Goal: Information Seeking & Learning: Learn about a topic

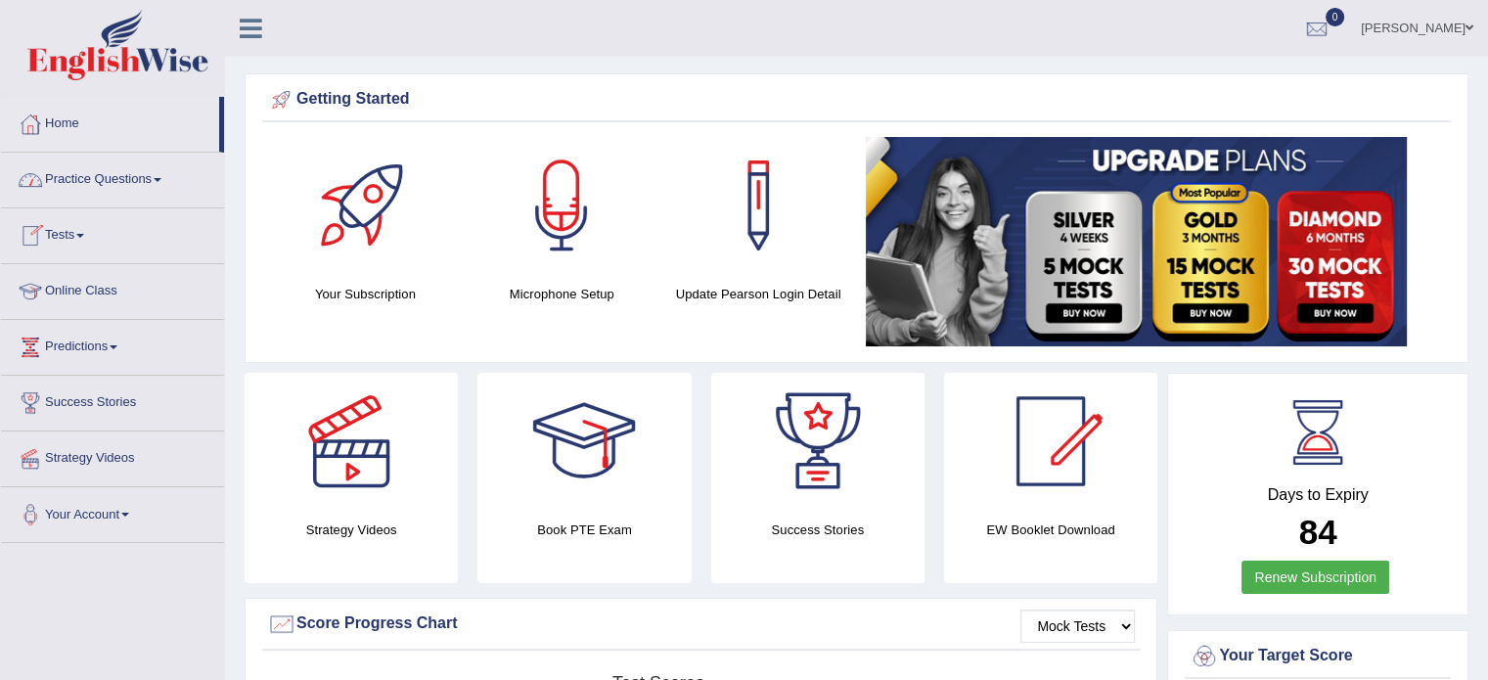
click at [140, 176] on link "Practice Questions" at bounding box center [112, 177] width 223 height 49
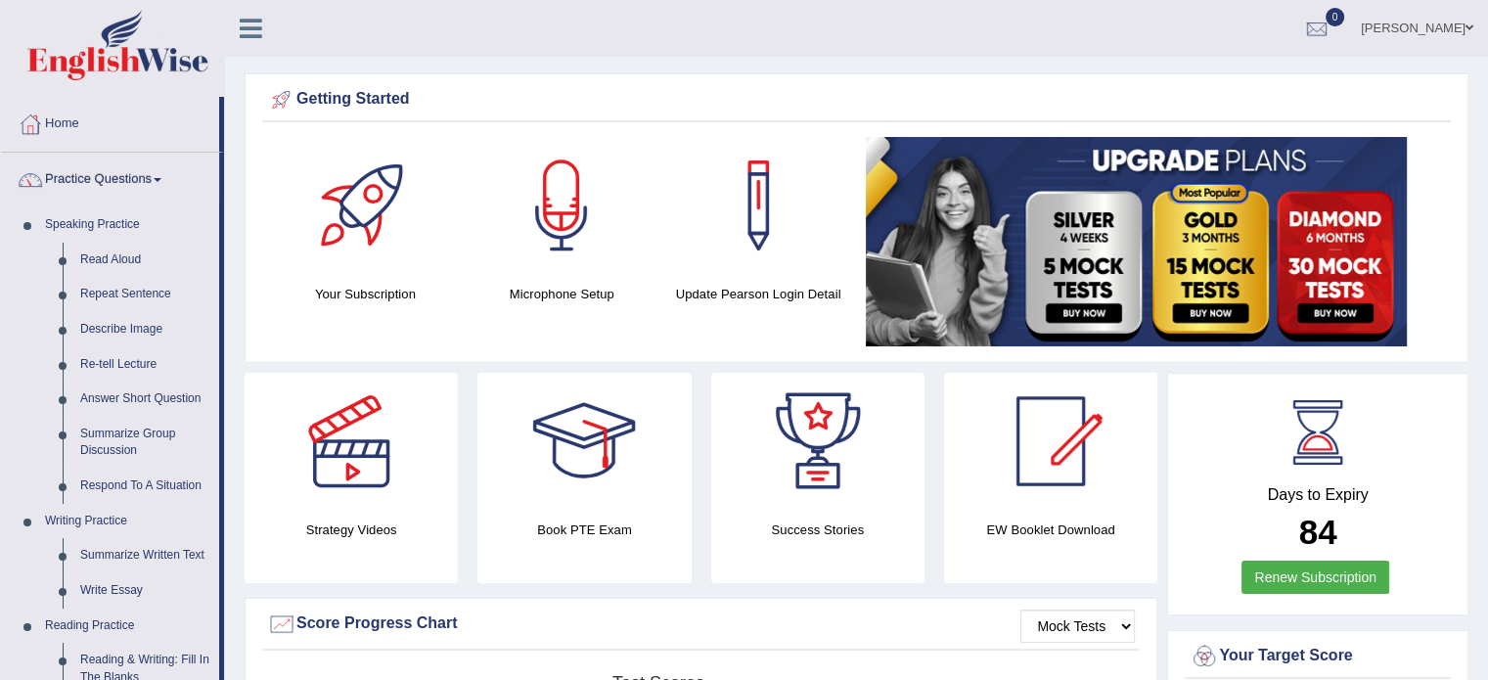
click at [133, 177] on link "Practice Questions" at bounding box center [110, 177] width 218 height 49
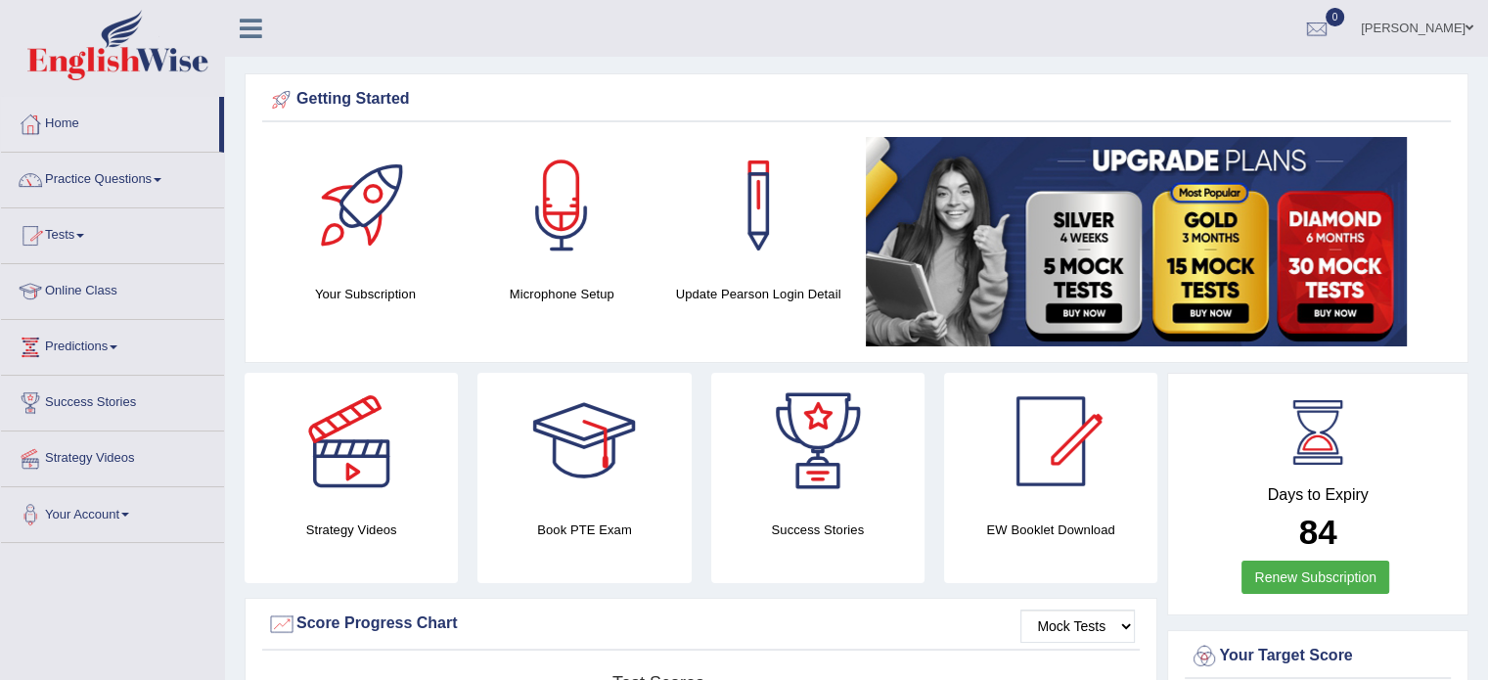
click at [57, 226] on link "Tests" at bounding box center [112, 232] width 223 height 49
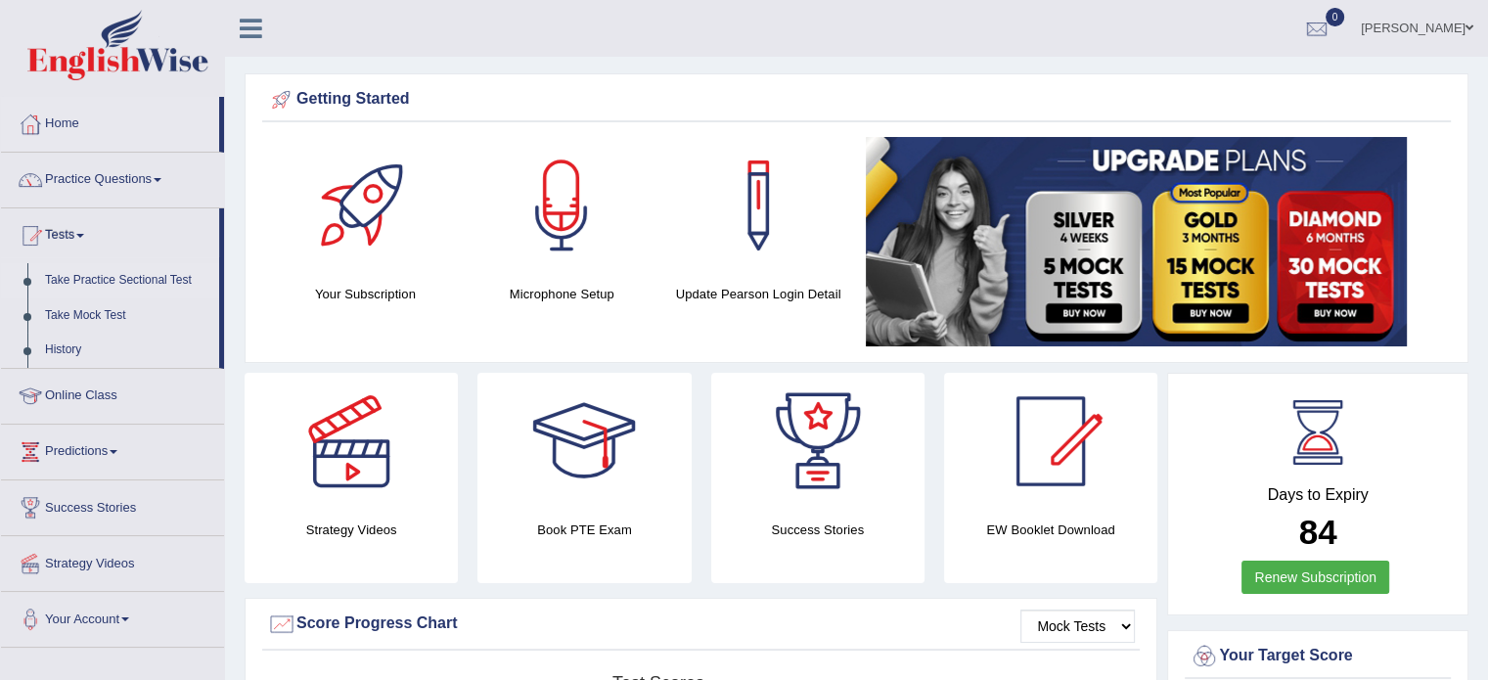
click at [89, 281] on link "Take Practice Sectional Test" at bounding box center [127, 280] width 183 height 35
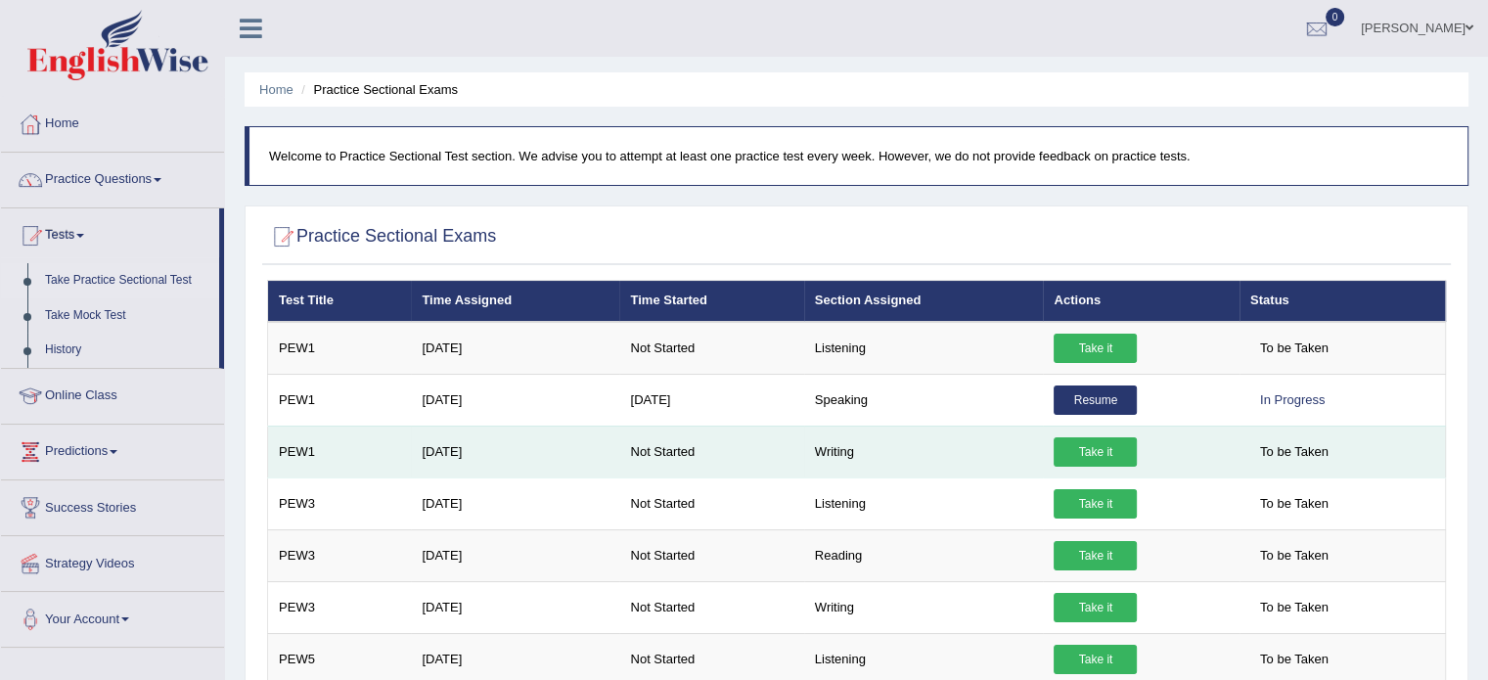
click at [1084, 452] on link "Take it" at bounding box center [1094, 451] width 83 height 29
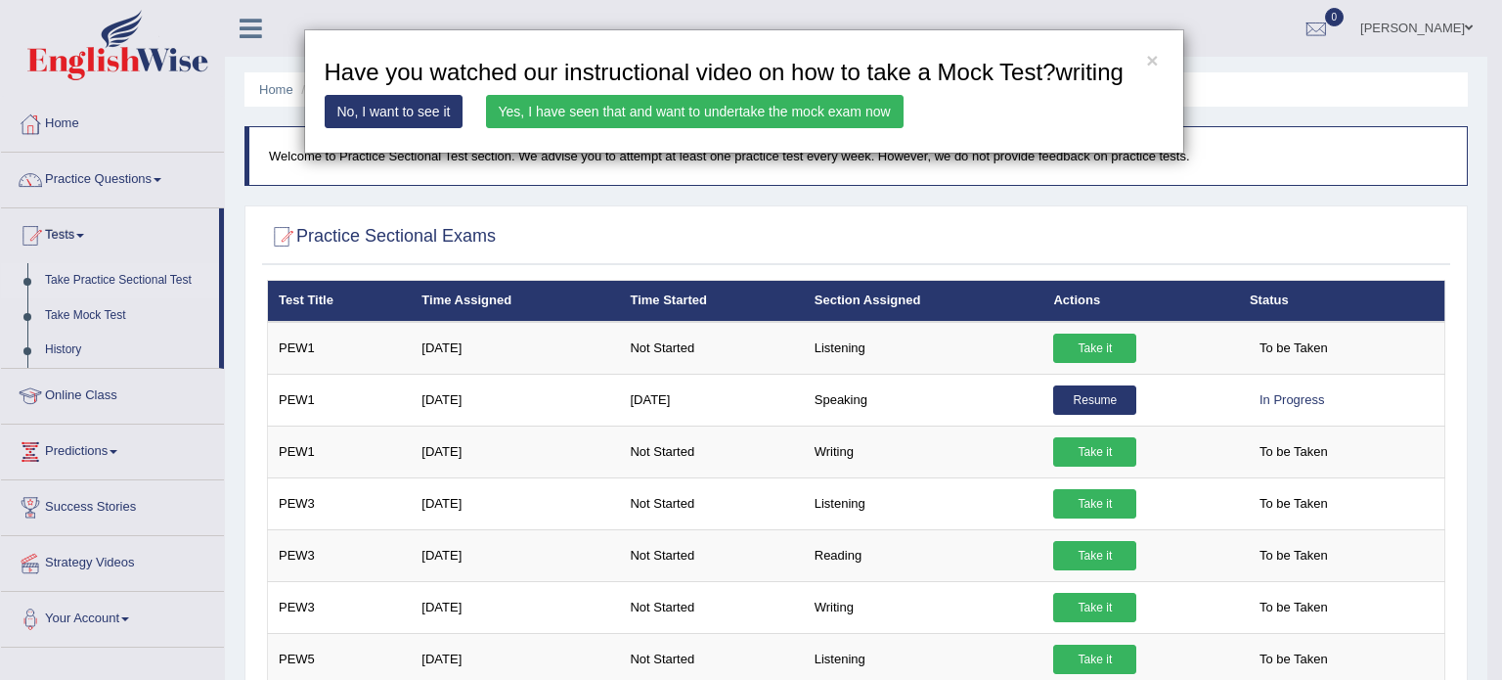
click at [721, 111] on link "Yes, I have seen that and want to undertake the mock exam now" at bounding box center [695, 111] width 418 height 33
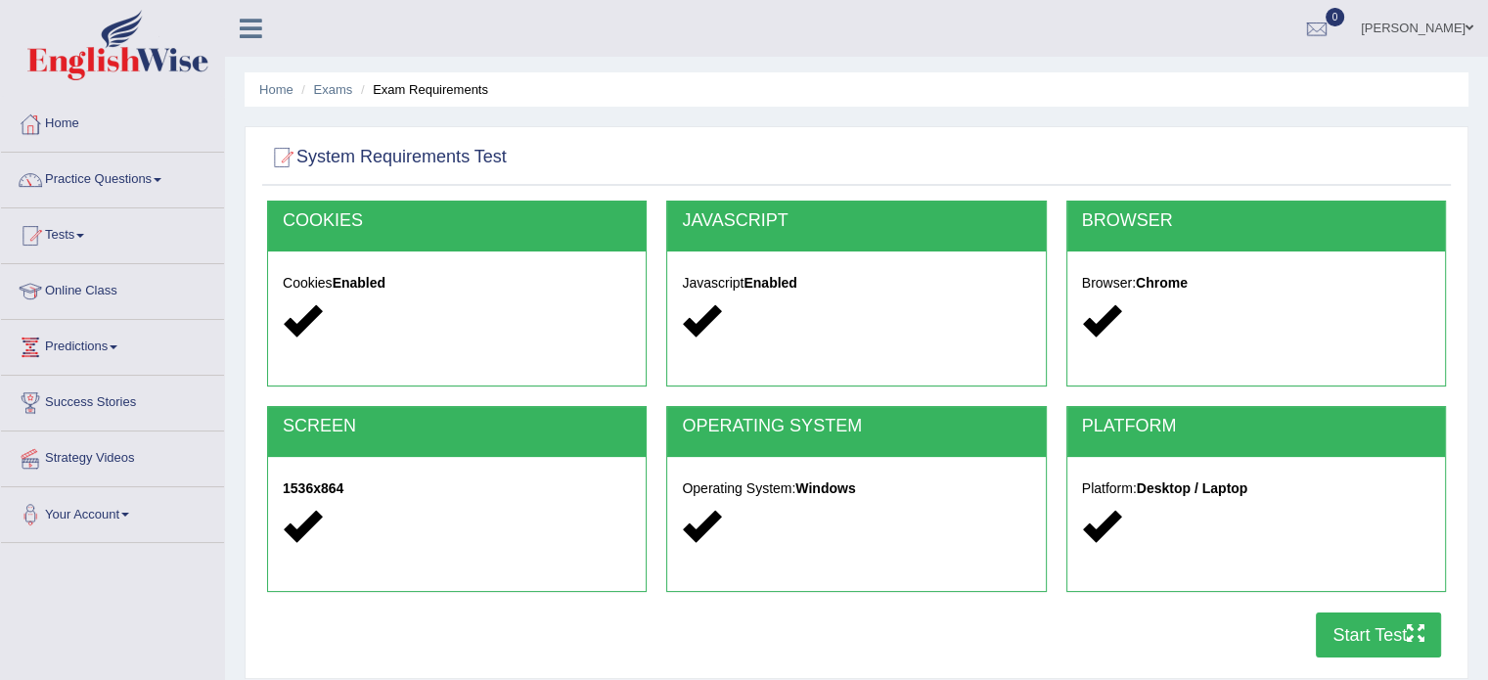
click at [1347, 632] on button "Start Test" at bounding box center [1378, 634] width 125 height 45
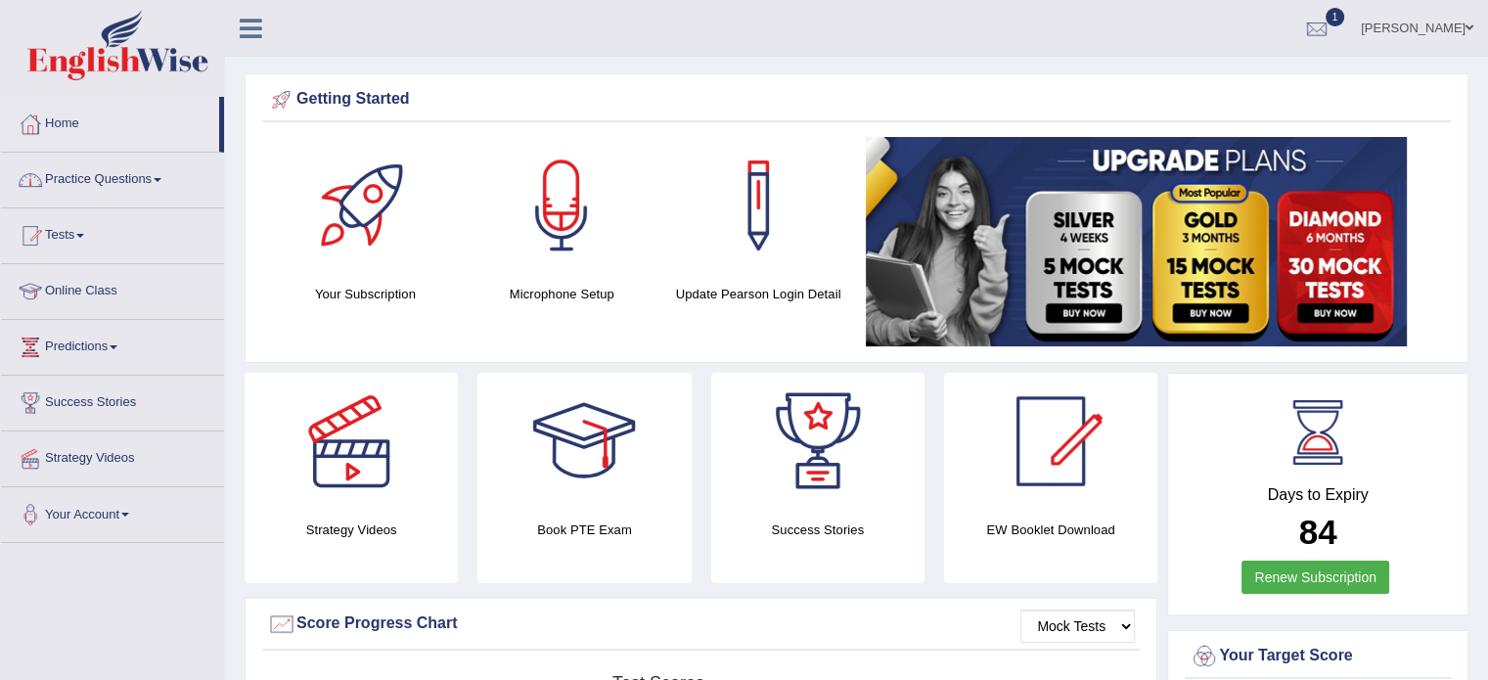
click at [118, 179] on link "Practice Questions" at bounding box center [112, 177] width 223 height 49
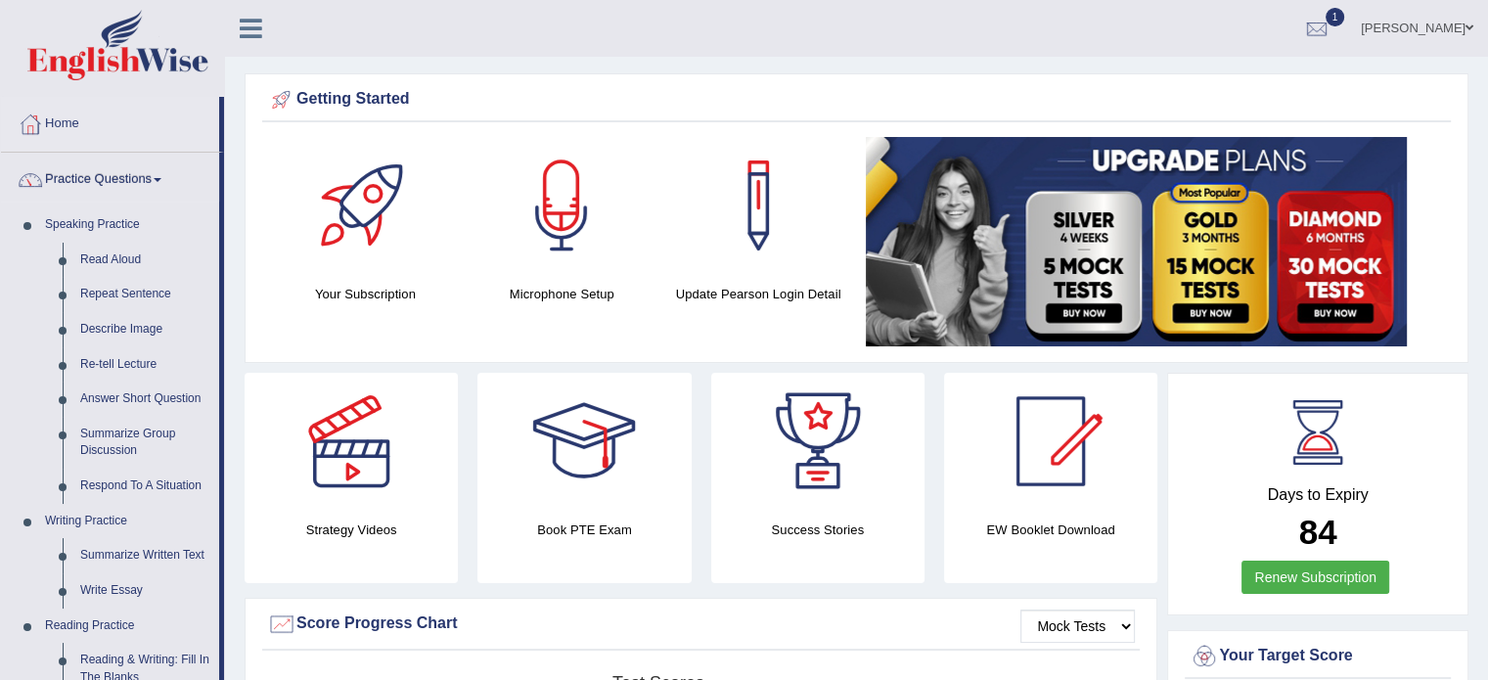
click at [119, 176] on link "Practice Questions" at bounding box center [110, 177] width 218 height 49
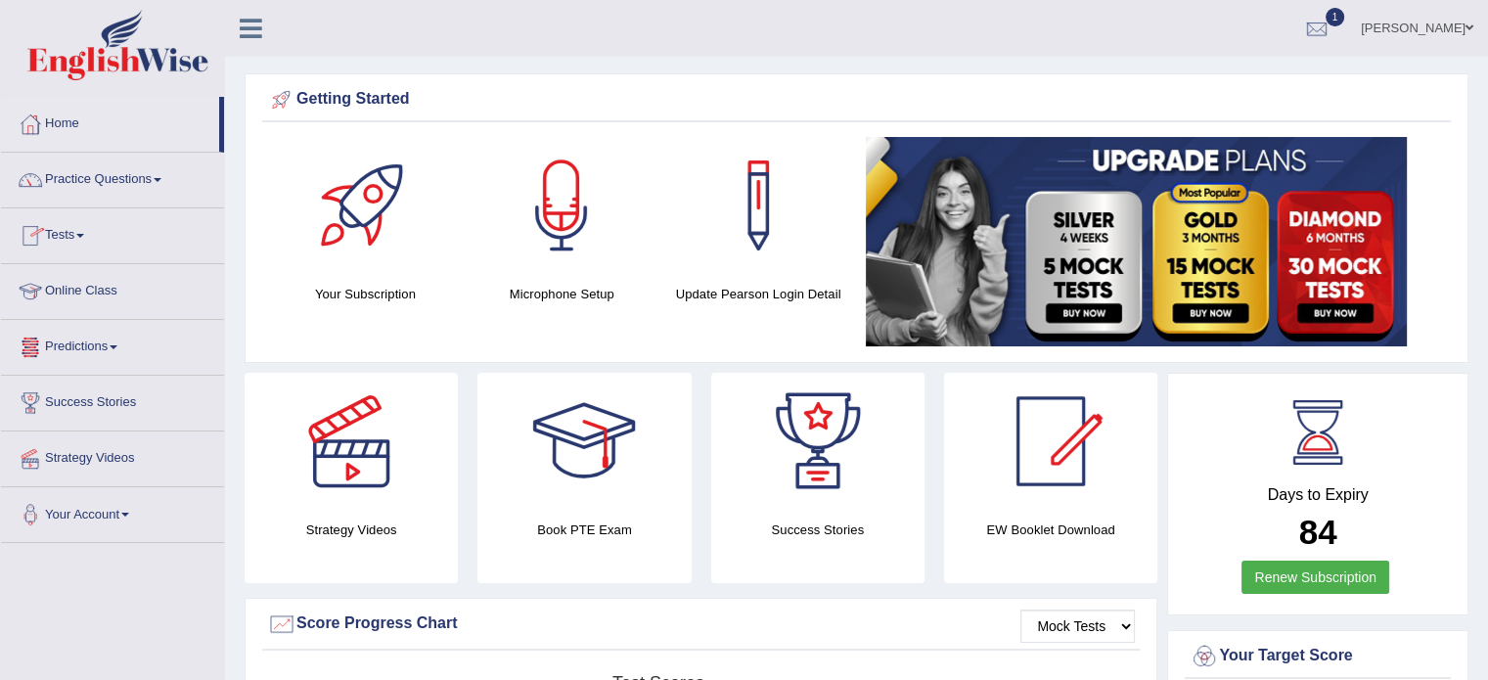
click at [61, 233] on link "Tests" at bounding box center [112, 232] width 223 height 49
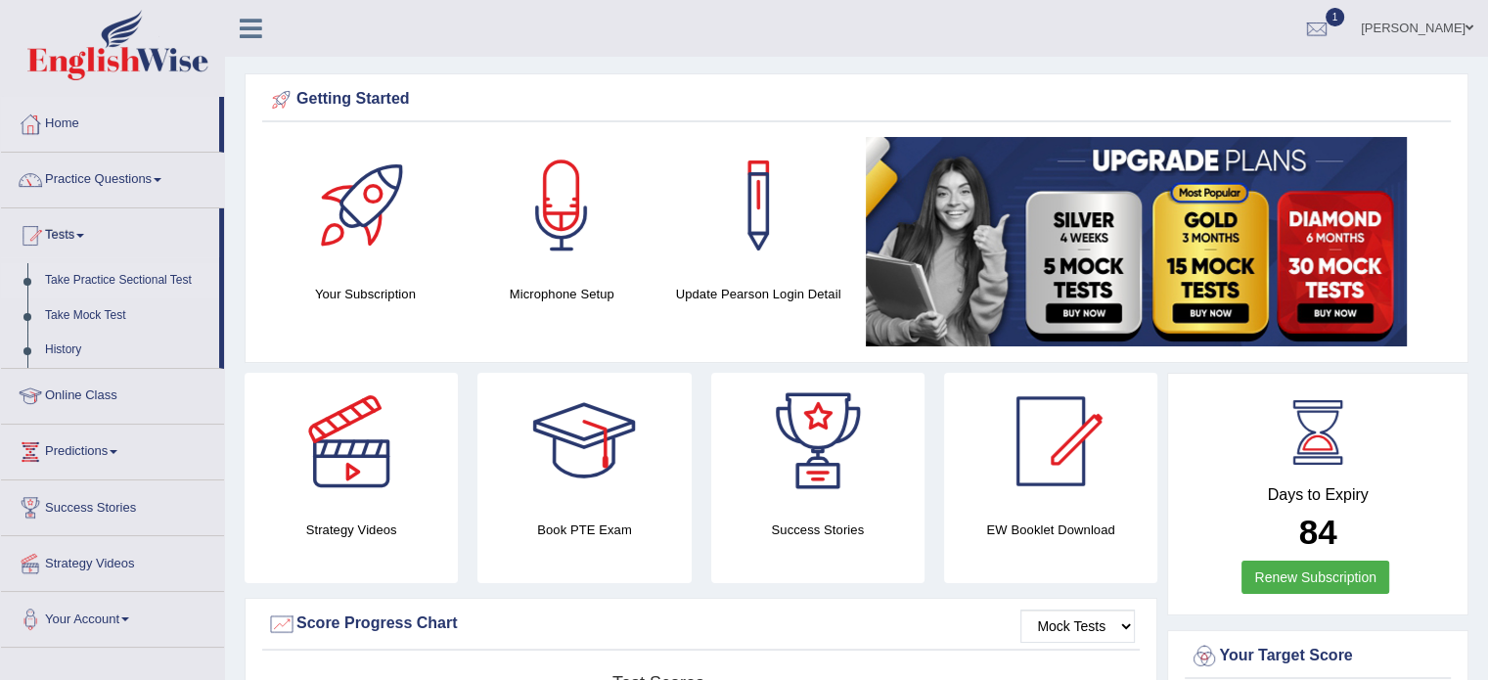
click at [94, 271] on link "Take Practice Sectional Test" at bounding box center [127, 280] width 183 height 35
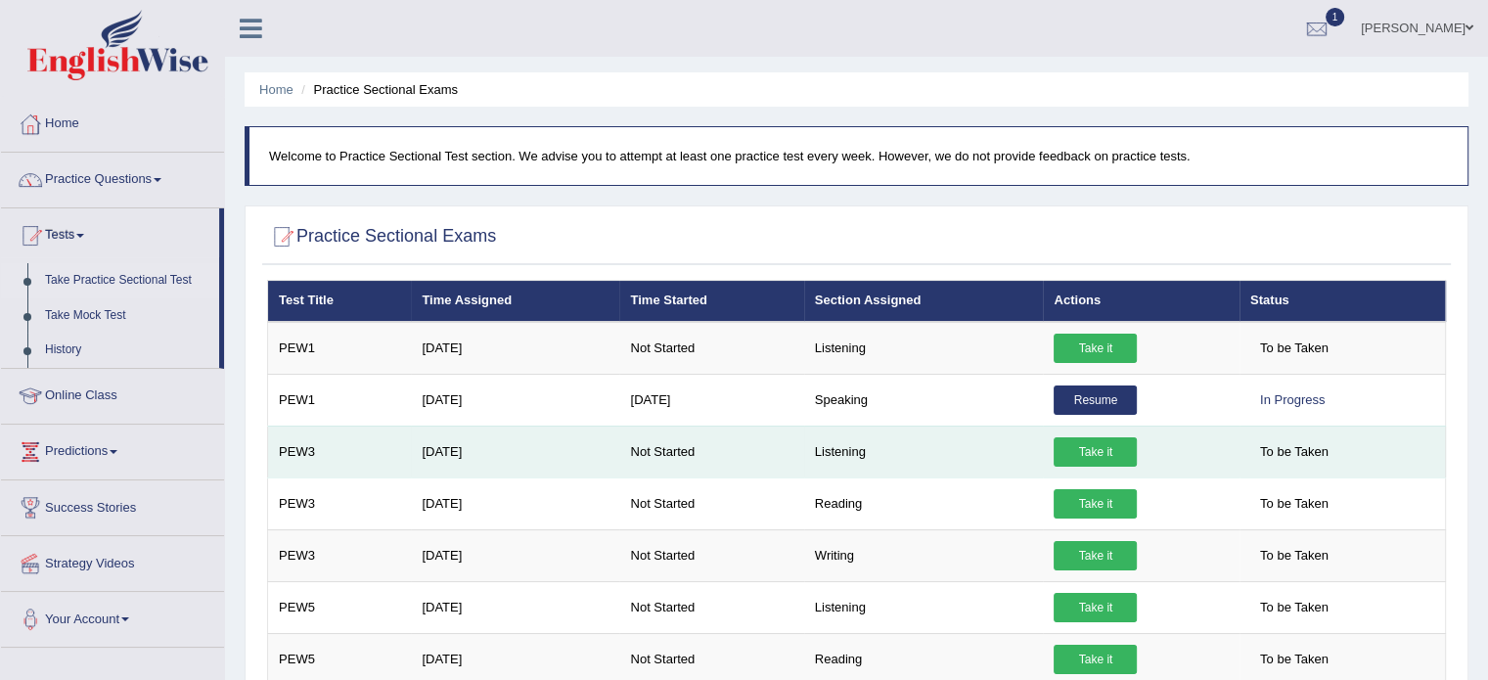
click at [1097, 440] on link "Take it" at bounding box center [1094, 451] width 83 height 29
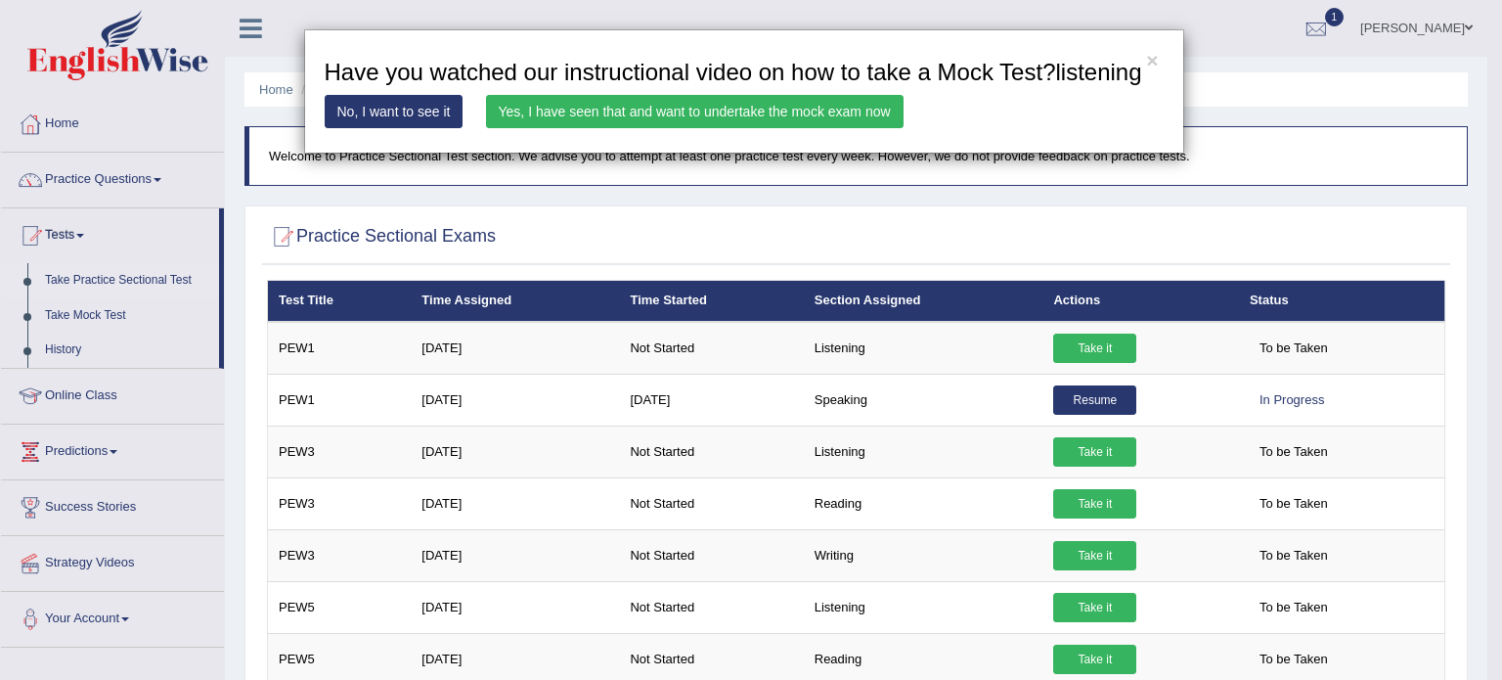
click at [746, 110] on link "Yes, I have seen that and want to undertake the mock exam now" at bounding box center [695, 111] width 418 height 33
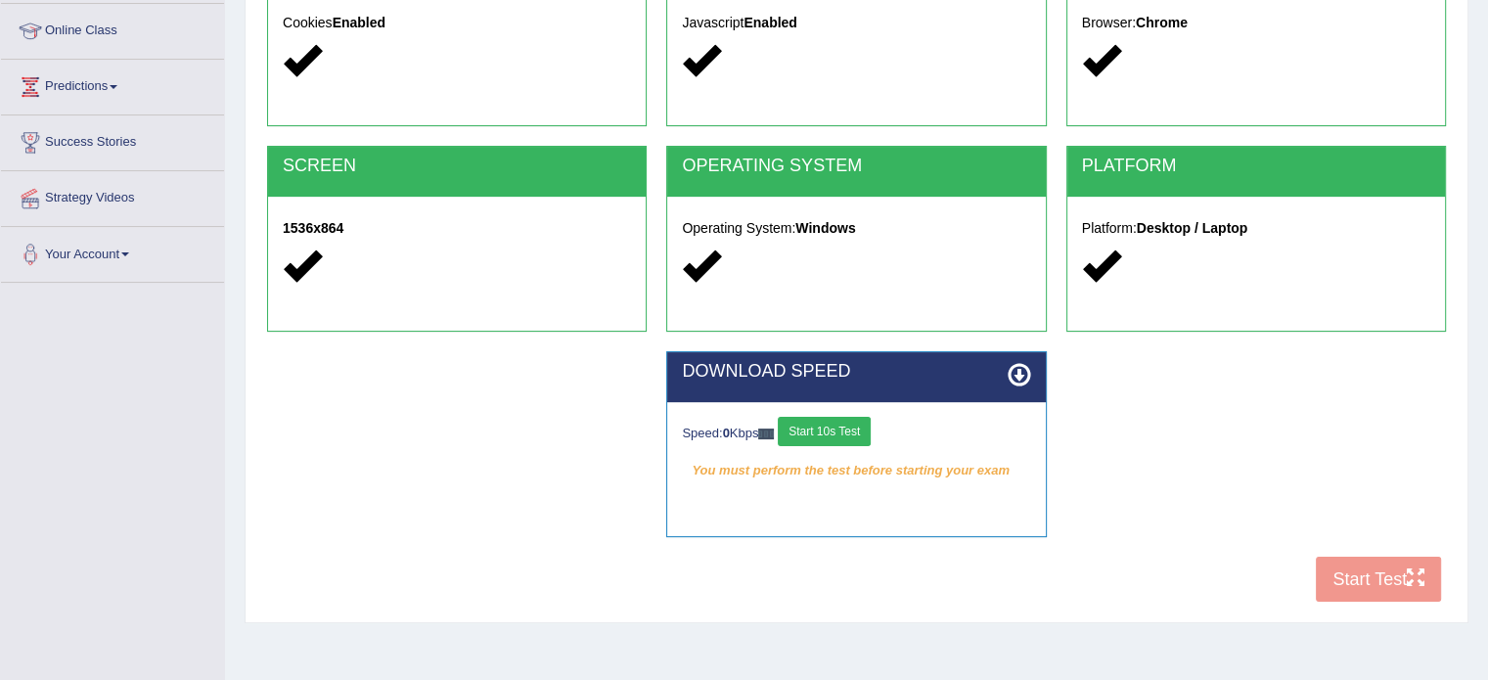
scroll to position [265, 0]
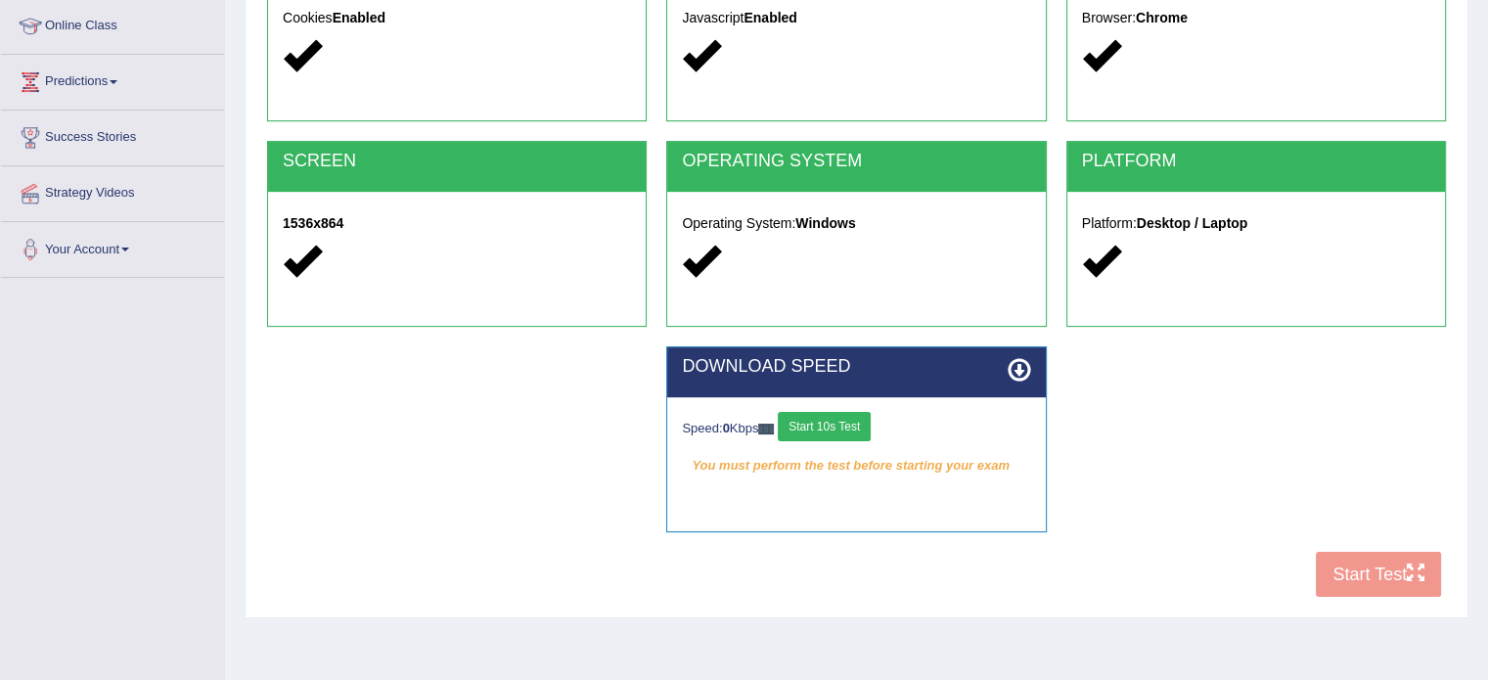
click at [824, 418] on button "Start 10s Test" at bounding box center [824, 426] width 93 height 29
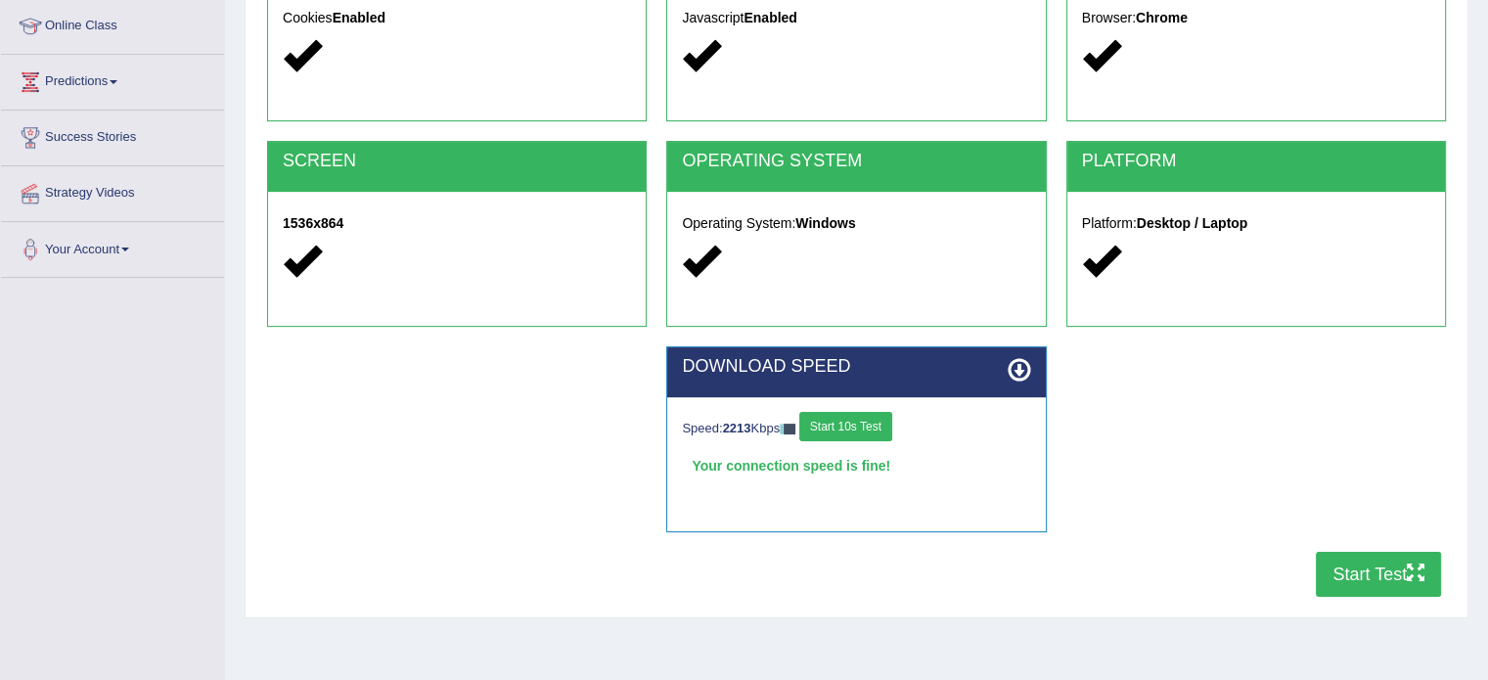
click at [1330, 573] on button "Start Test" at bounding box center [1378, 574] width 125 height 45
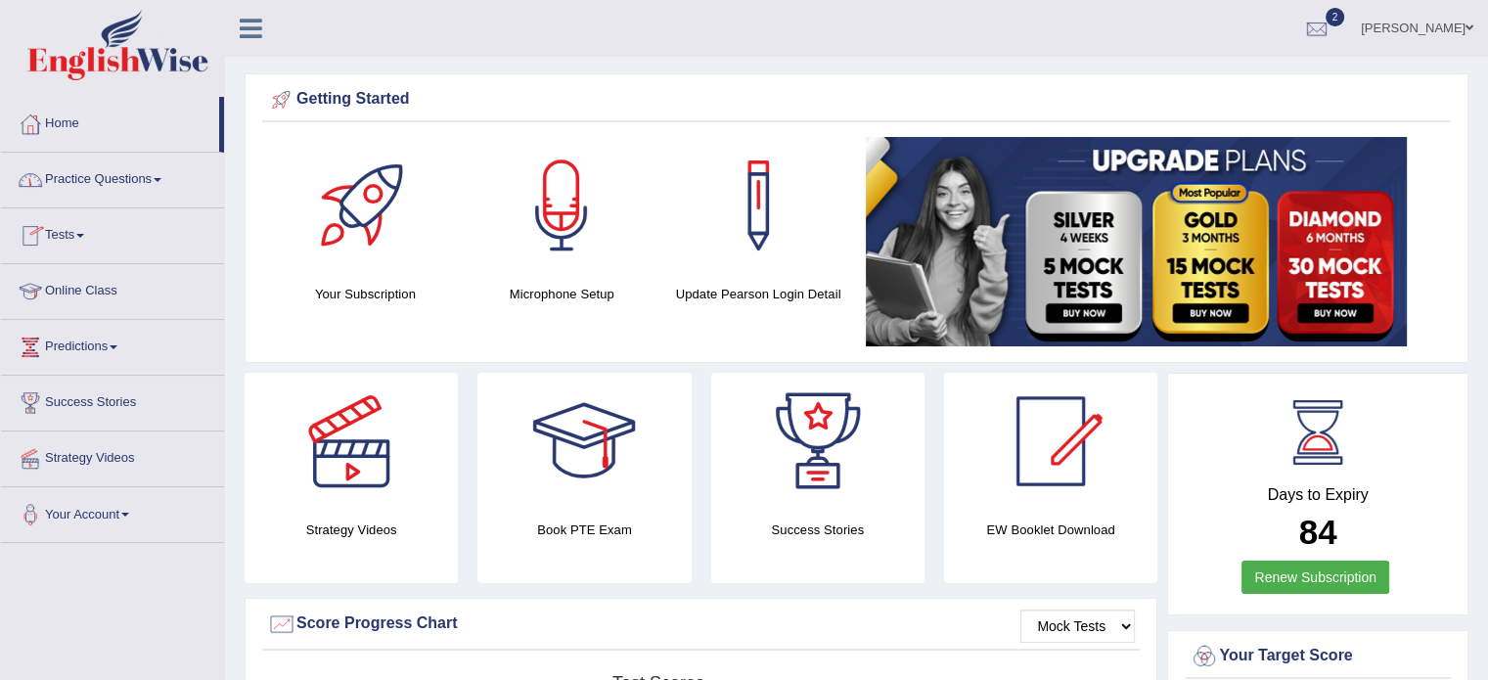
click at [63, 226] on link "Tests" at bounding box center [112, 232] width 223 height 49
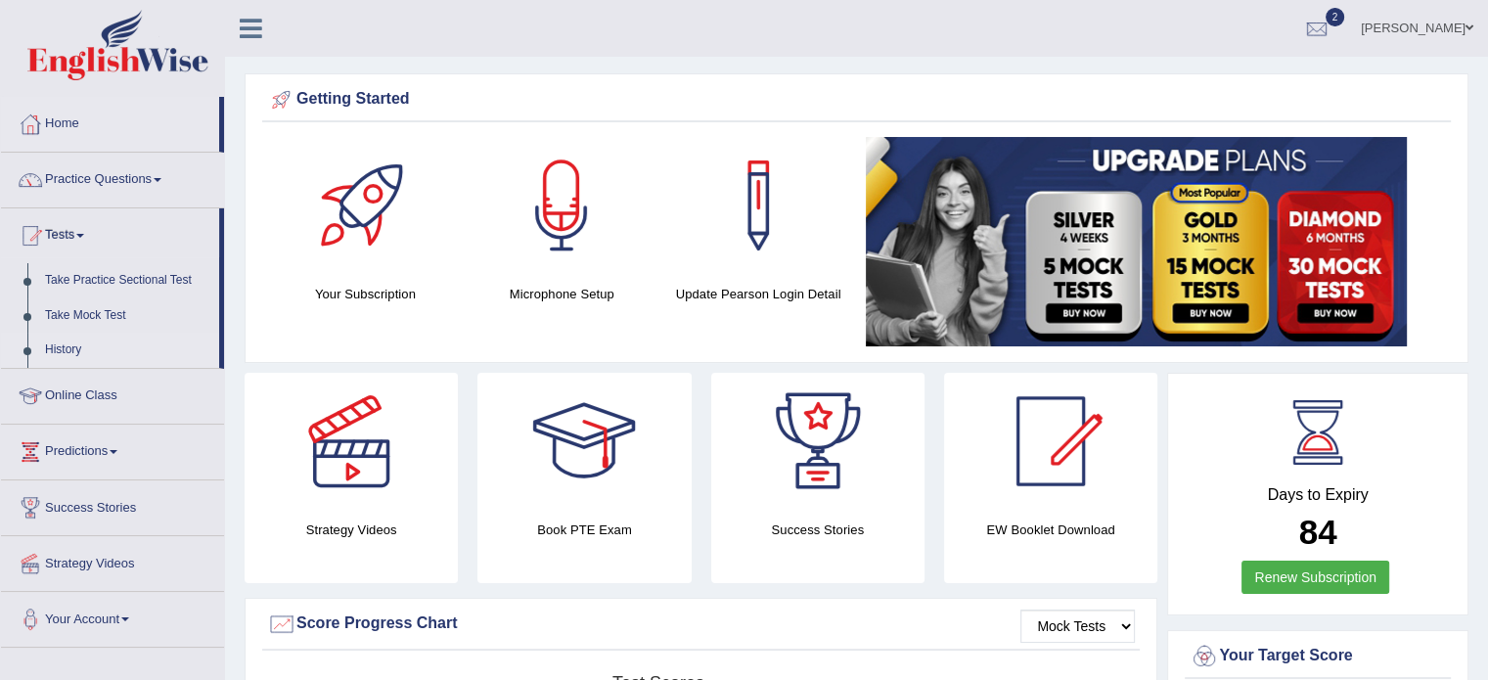
click at [66, 343] on link "History" at bounding box center [127, 350] width 183 height 35
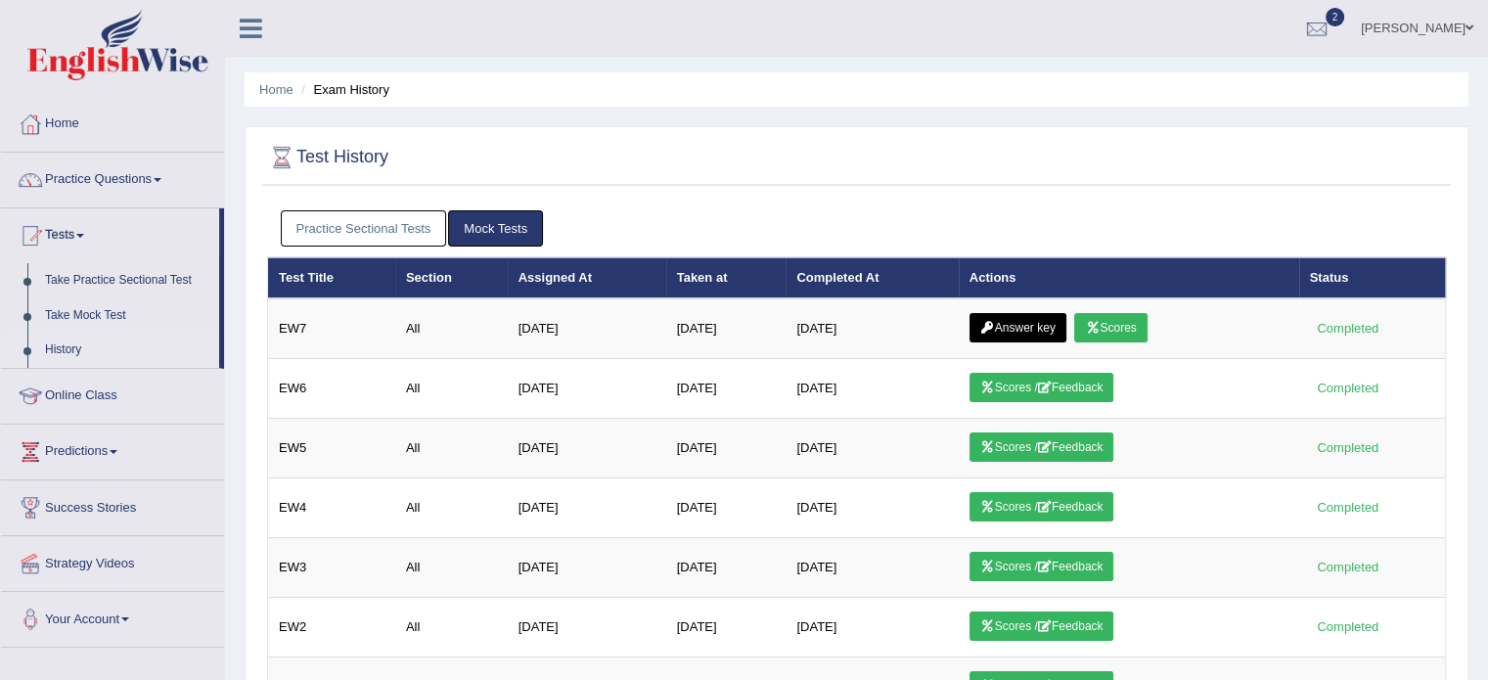
click at [326, 217] on link "Practice Sectional Tests" at bounding box center [364, 228] width 166 height 36
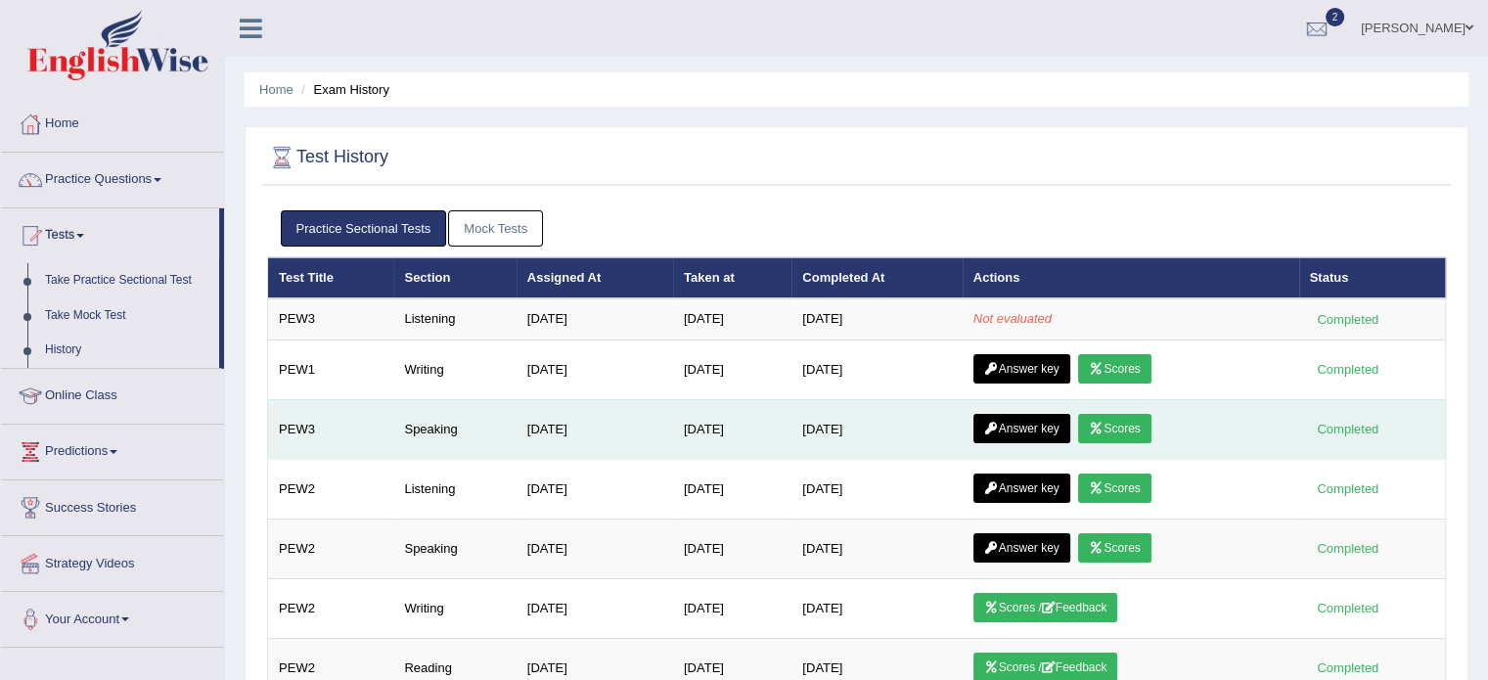
click at [1114, 422] on link "Scores" at bounding box center [1114, 428] width 72 height 29
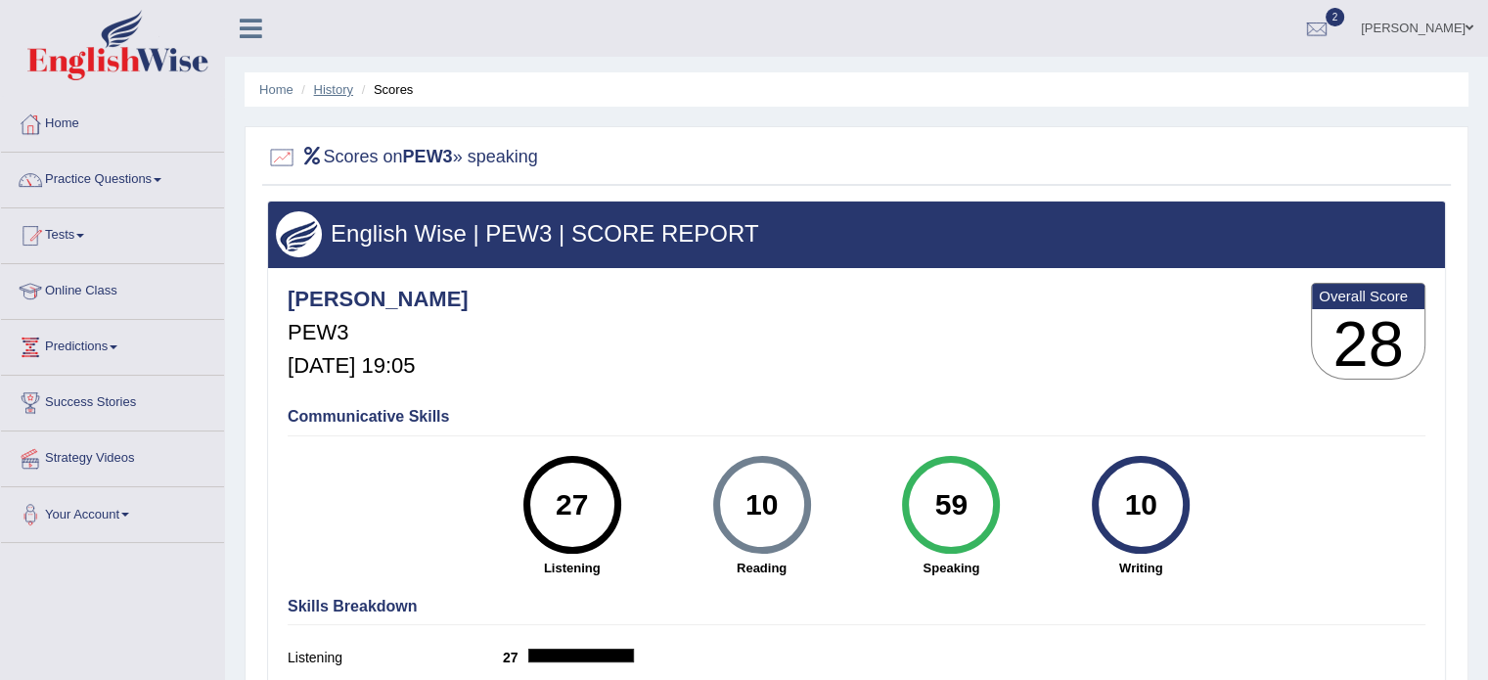
click at [332, 93] on link "History" at bounding box center [333, 89] width 39 height 15
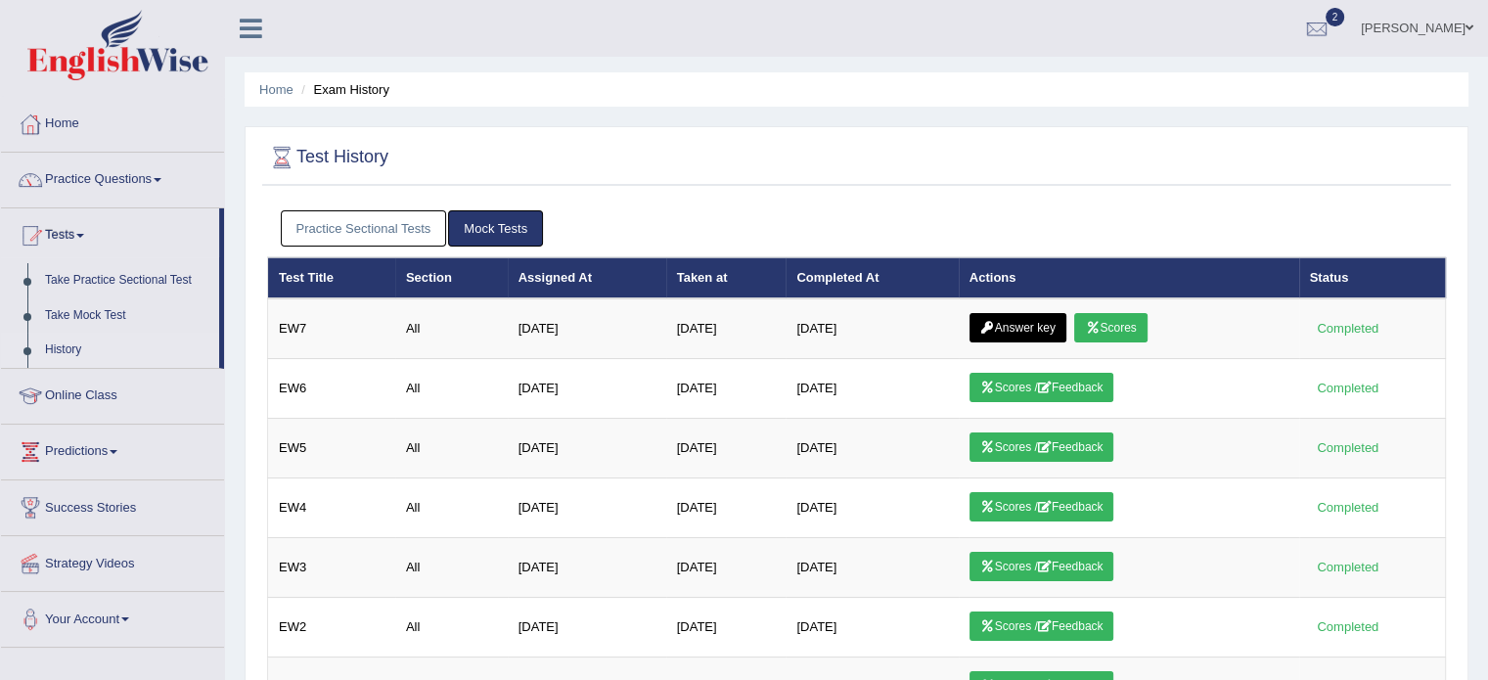
click at [327, 221] on link "Practice Sectional Tests" at bounding box center [364, 228] width 166 height 36
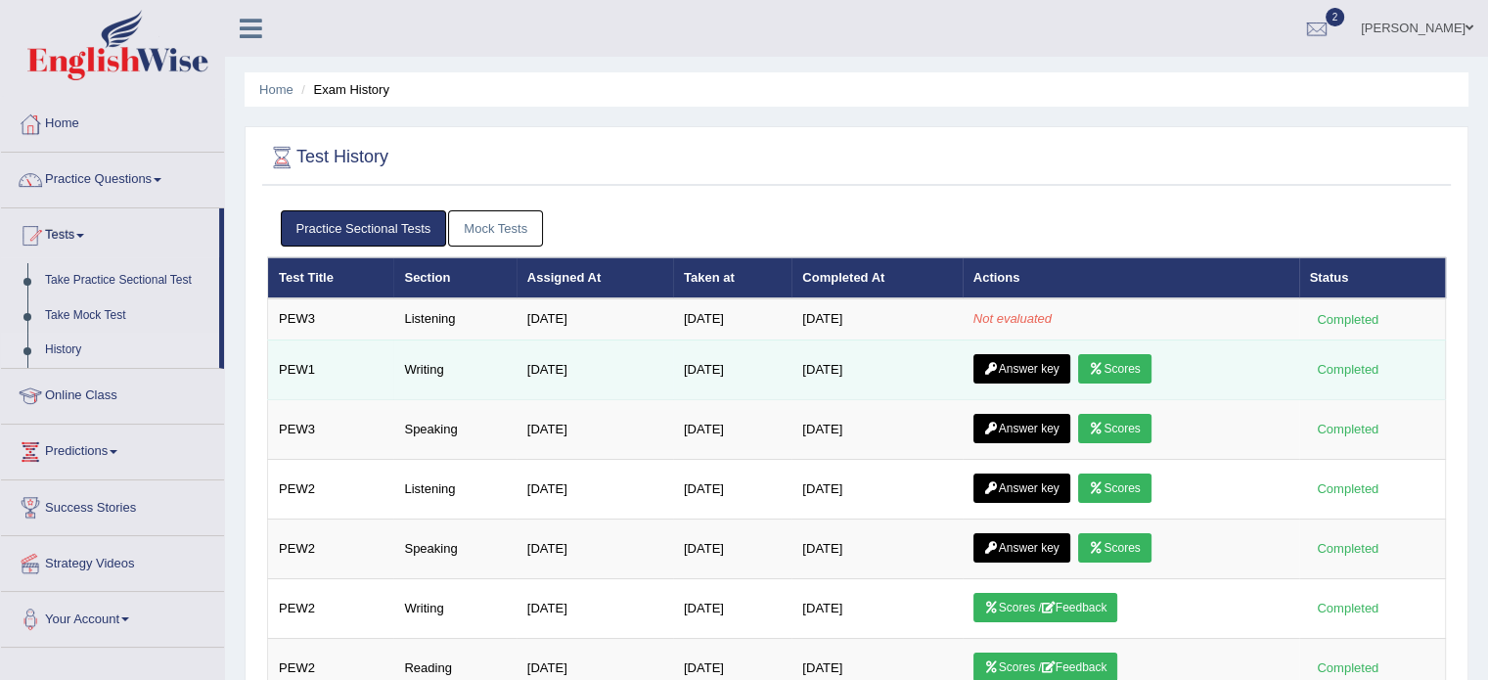
click at [1120, 375] on link "Scores" at bounding box center [1114, 368] width 72 height 29
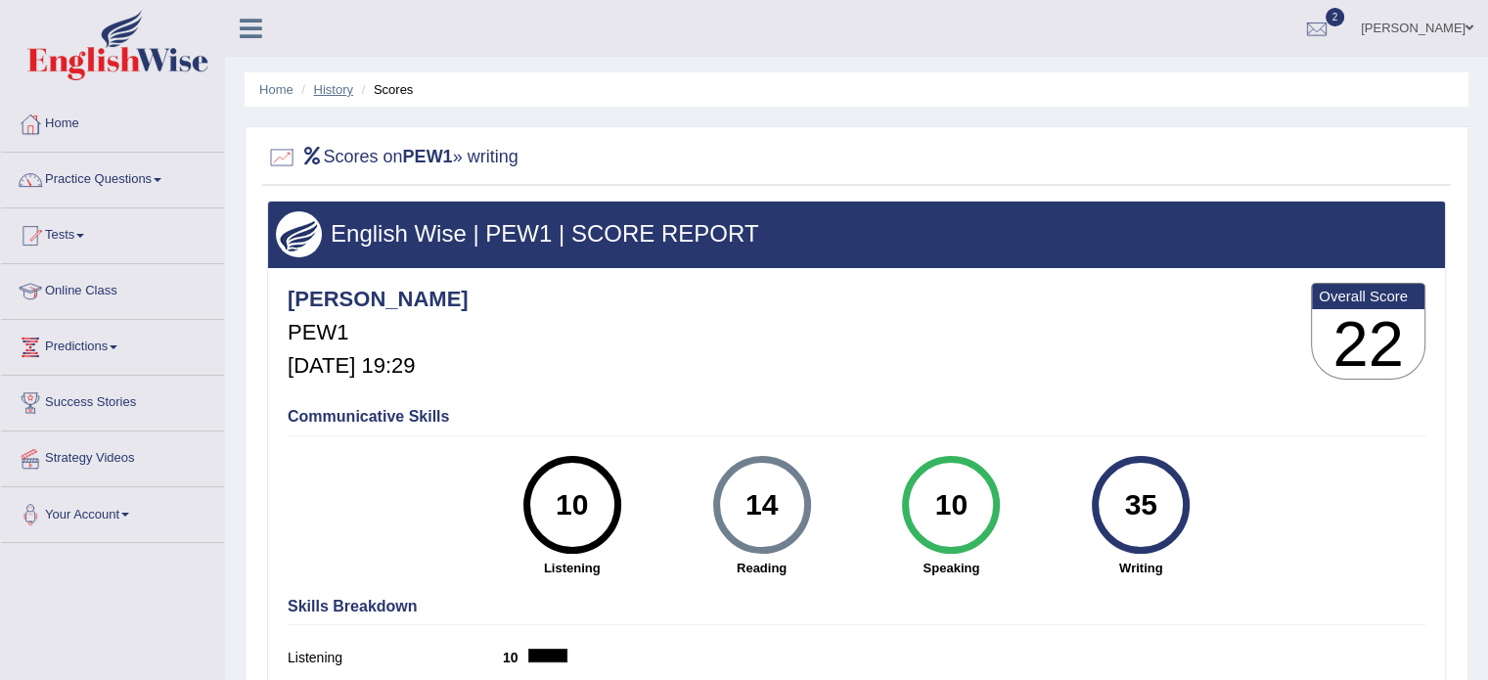
click at [340, 92] on link "History" at bounding box center [333, 89] width 39 height 15
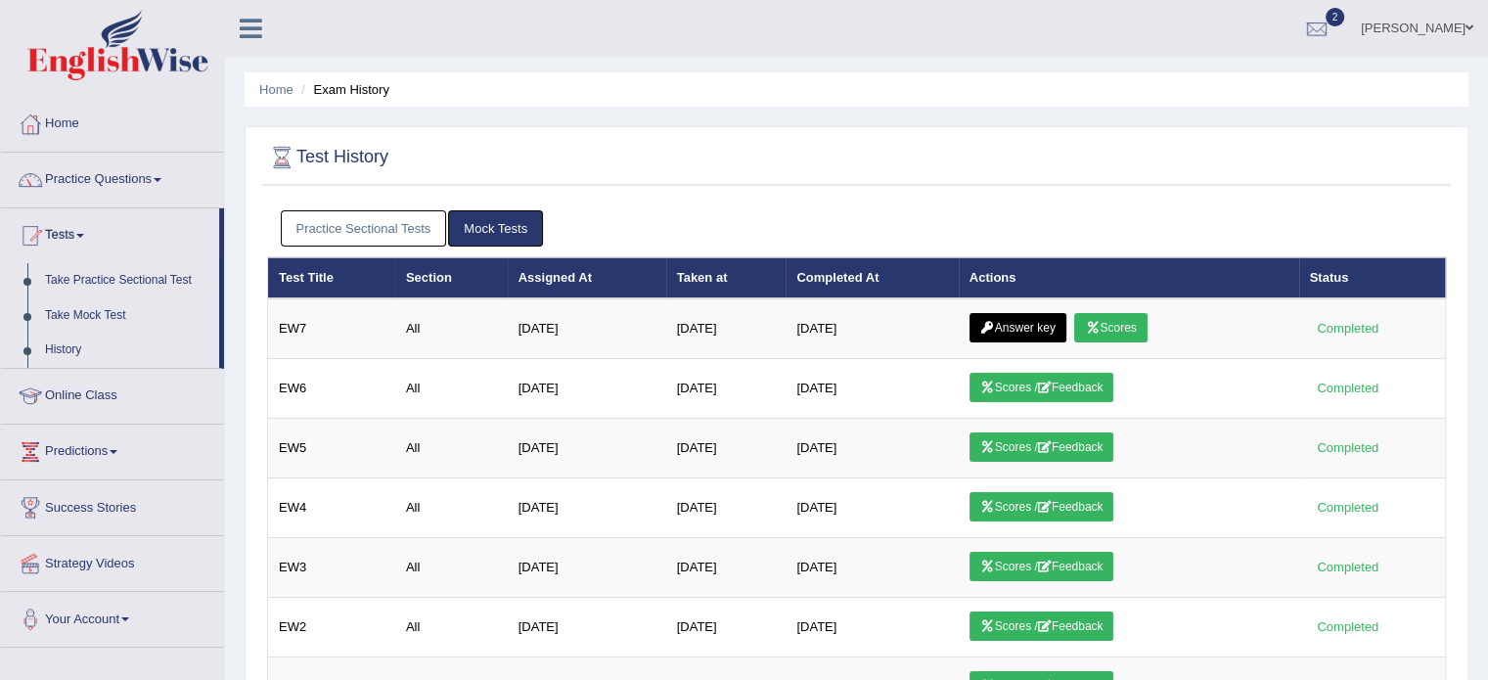
click at [387, 235] on link "Practice Sectional Tests" at bounding box center [364, 228] width 166 height 36
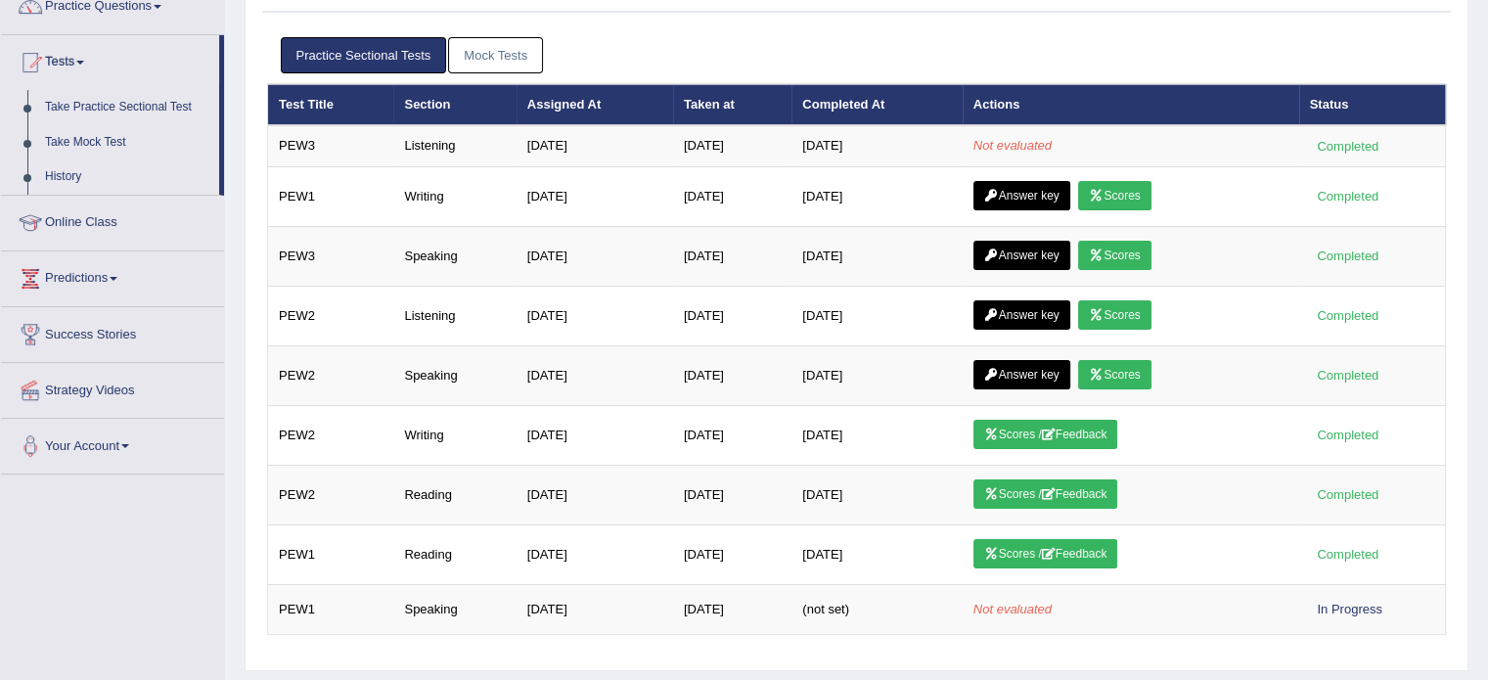
scroll to position [179, 0]
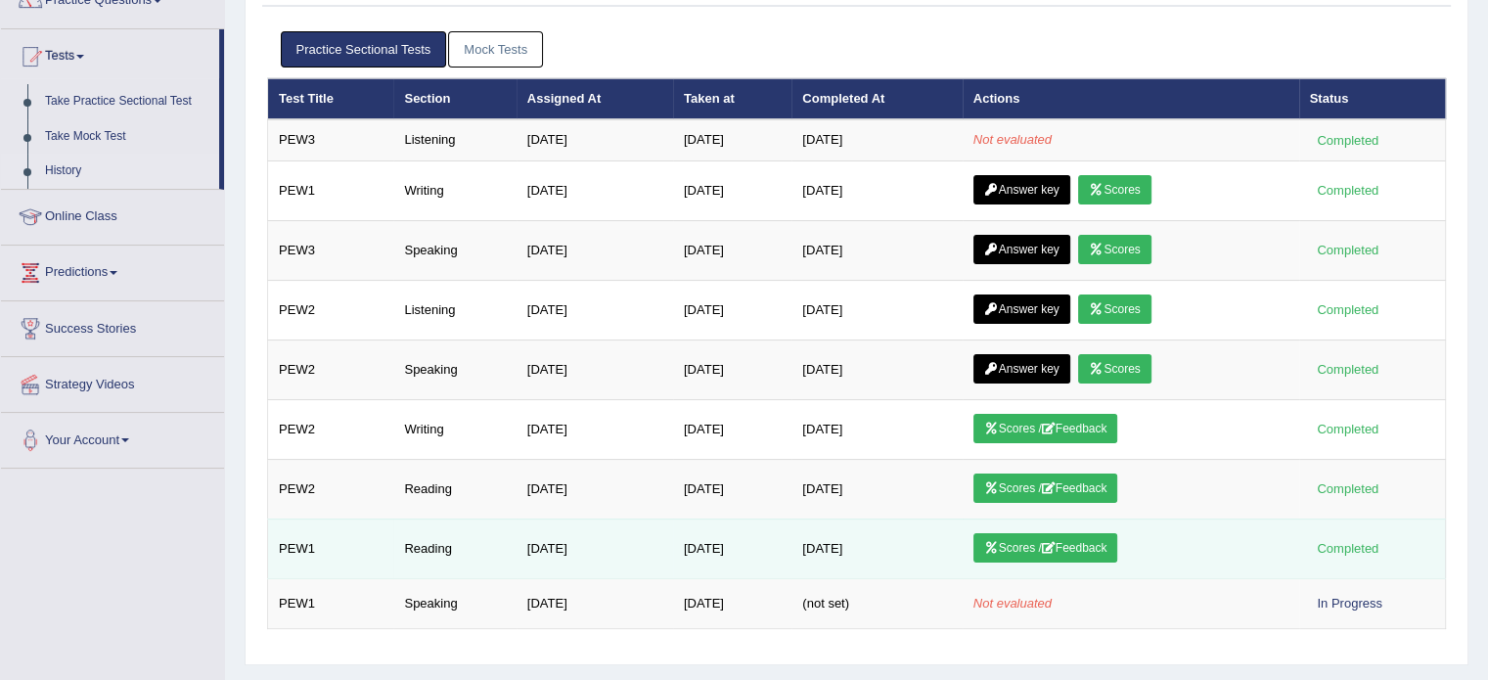
click at [1037, 544] on link "Scores / Feedback" at bounding box center [1045, 547] width 145 height 29
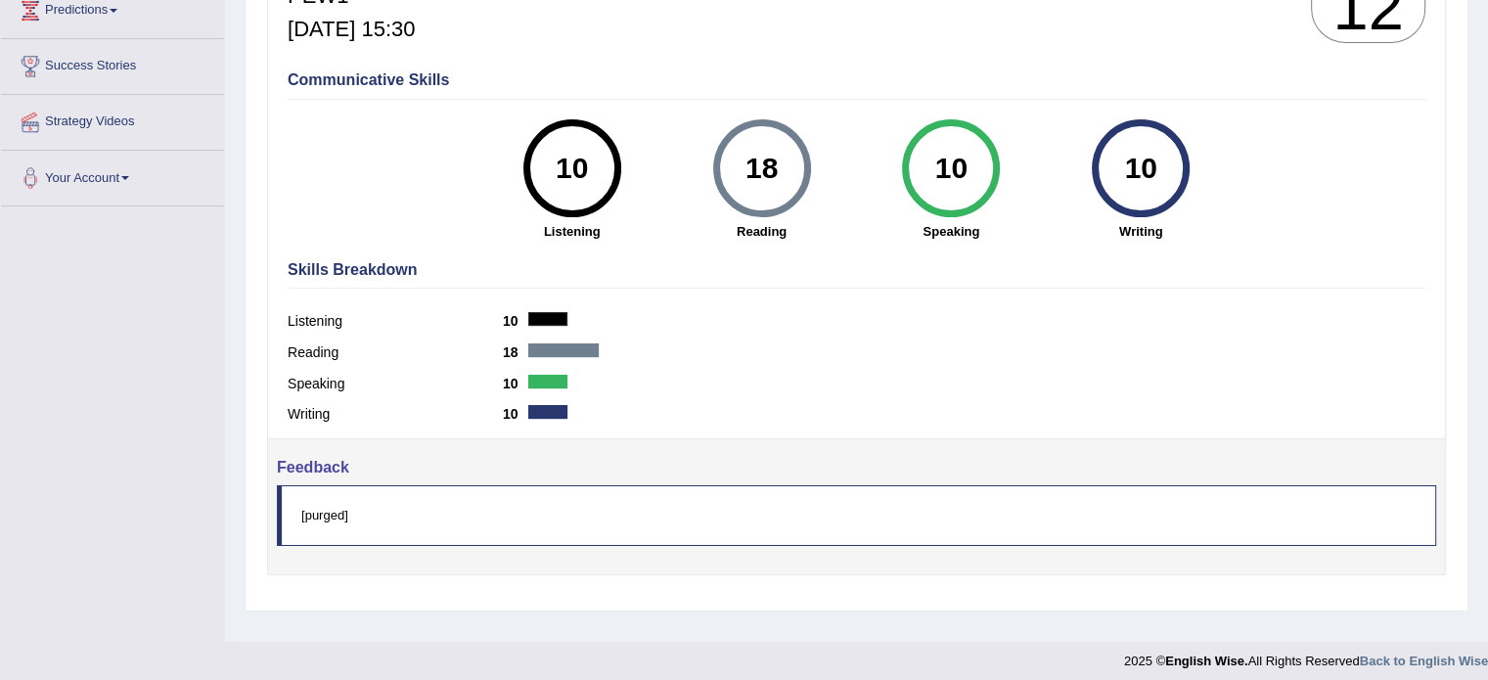
scroll to position [347, 0]
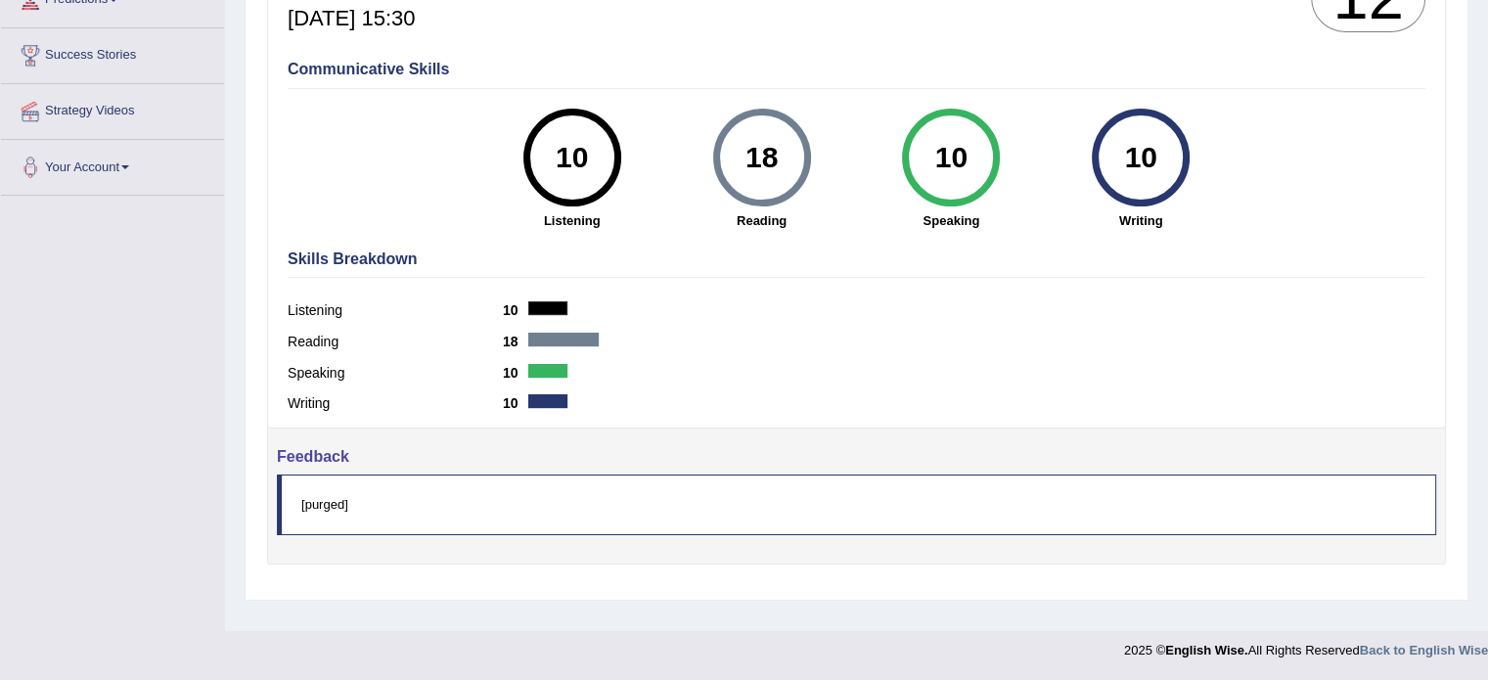
click at [537, 504] on blockquote "[purged]" at bounding box center [856, 504] width 1159 height 60
click at [329, 505] on blockquote "[purged]" at bounding box center [856, 504] width 1159 height 60
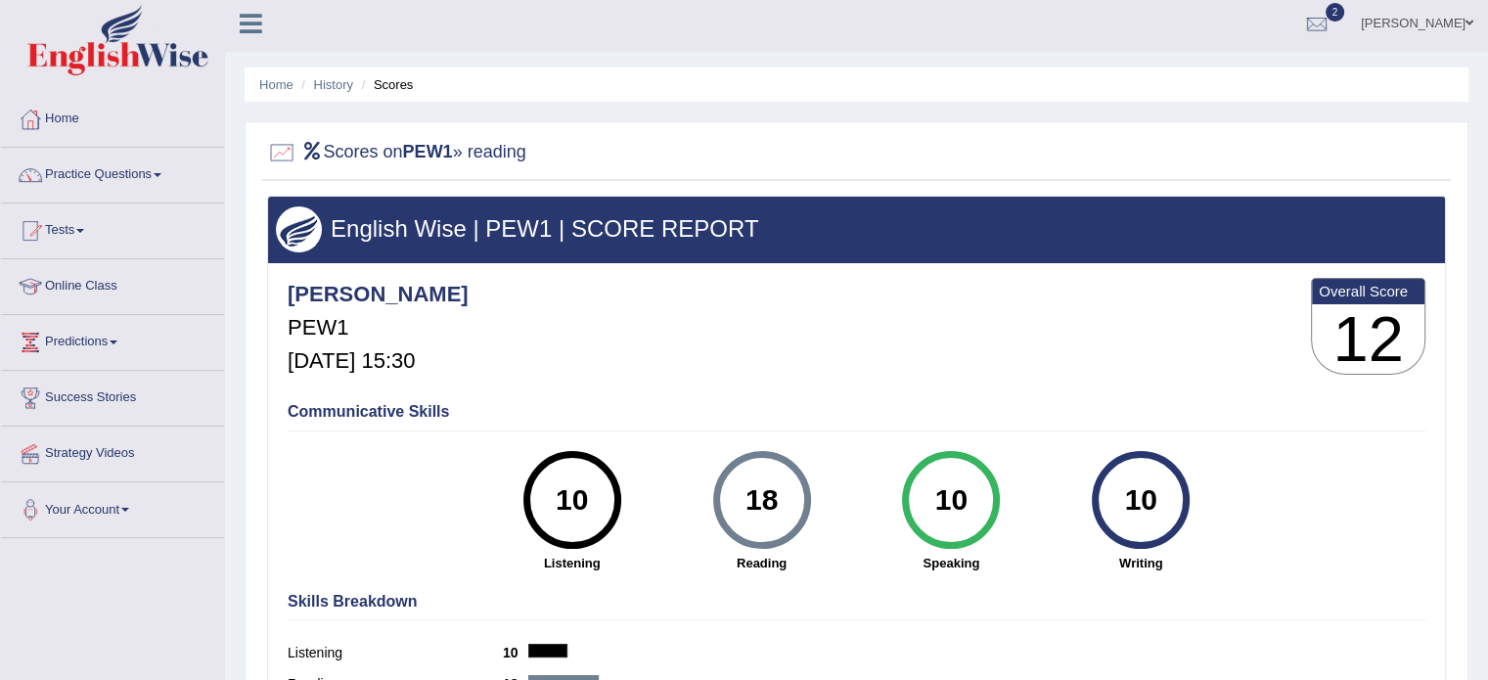
scroll to position [3, 0]
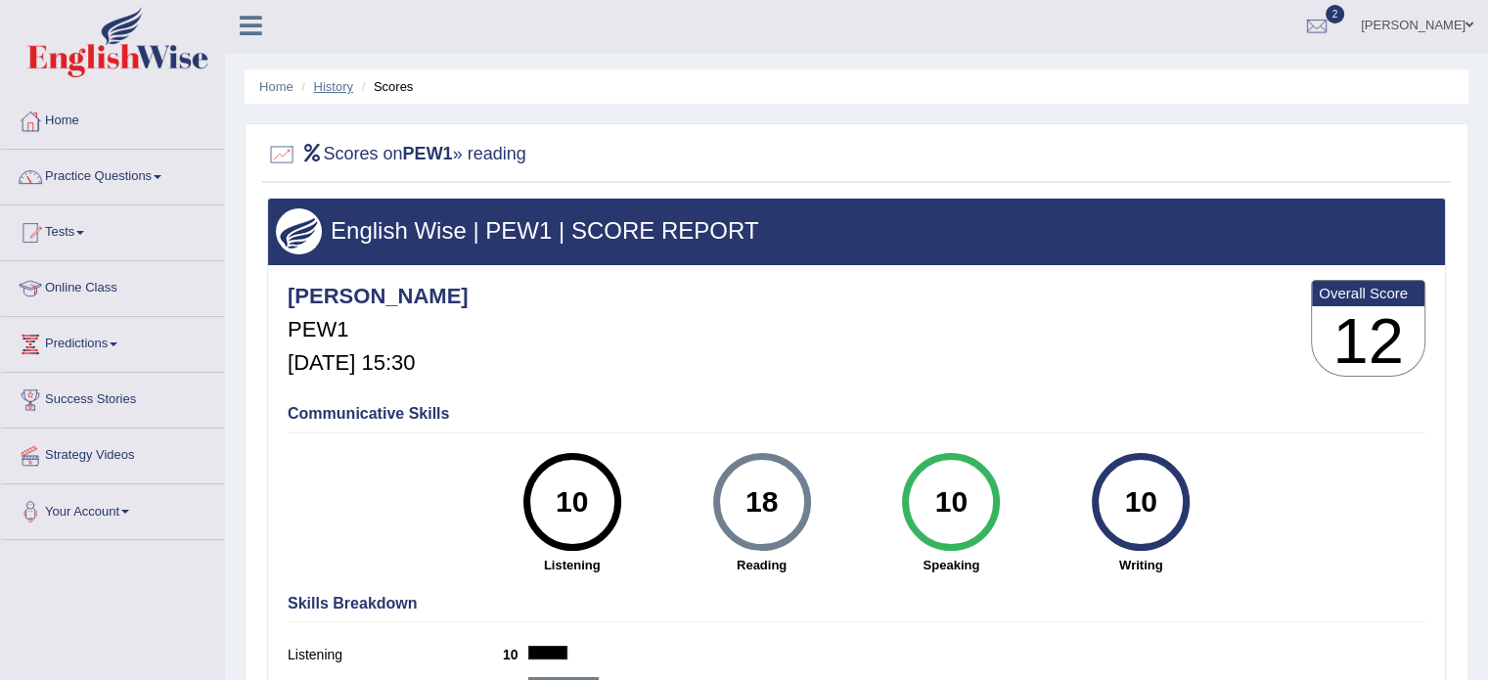
click at [318, 90] on link "History" at bounding box center [333, 86] width 39 height 15
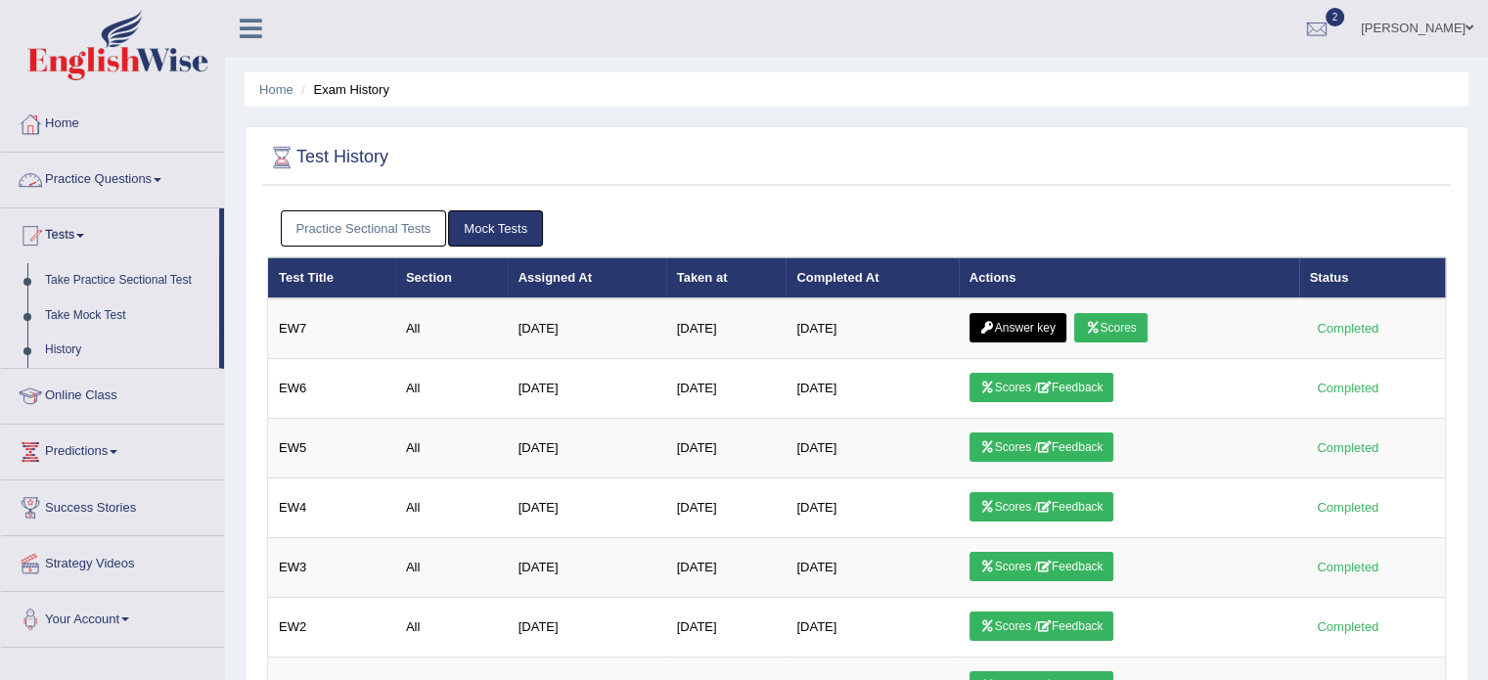
click at [134, 175] on link "Practice Questions" at bounding box center [112, 177] width 223 height 49
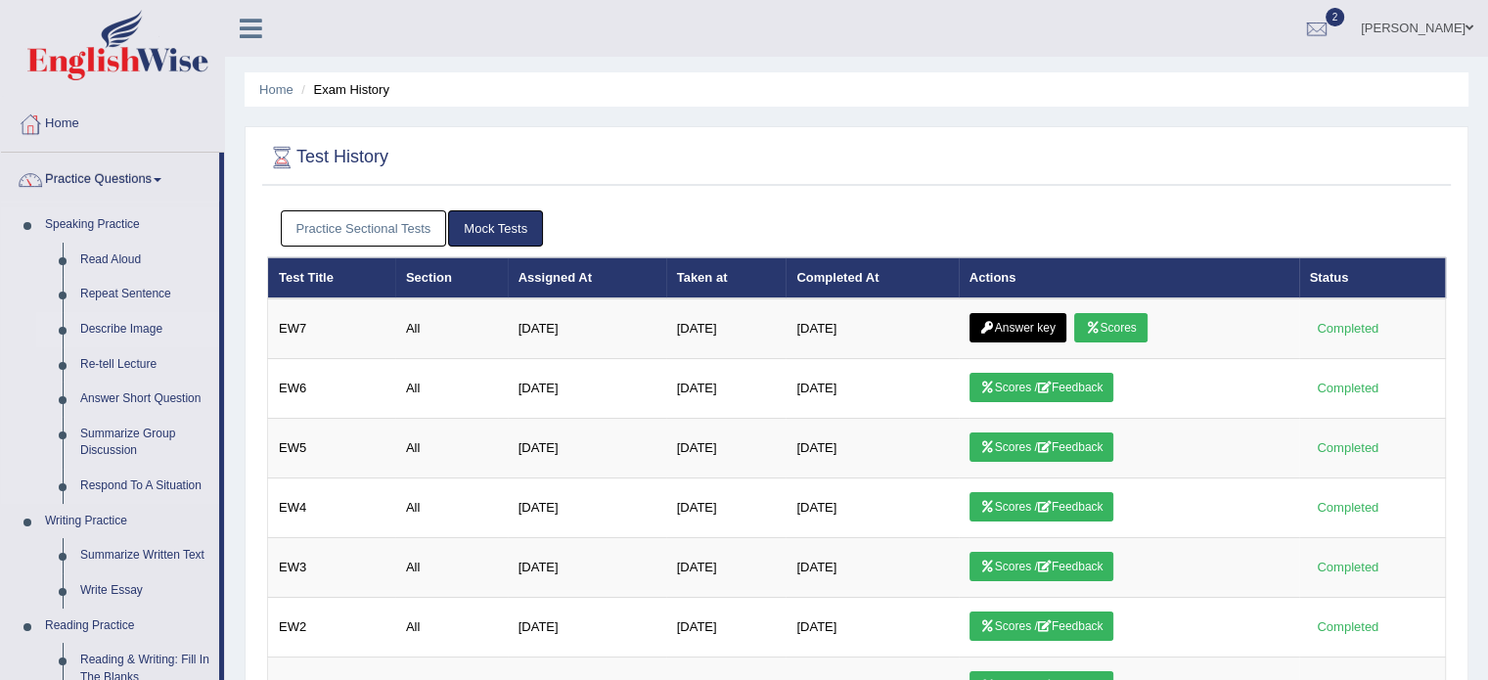
click at [121, 325] on link "Describe Image" at bounding box center [145, 329] width 148 height 35
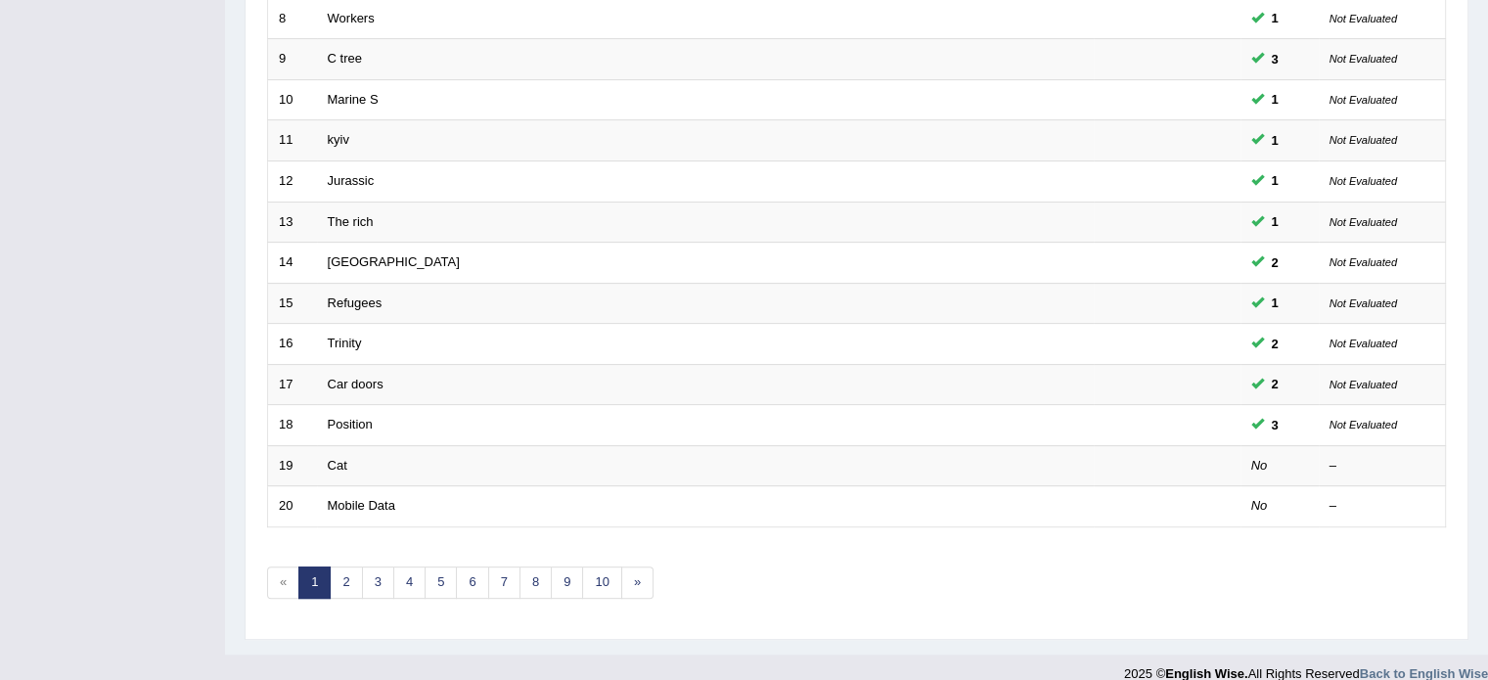
scroll to position [609, 0]
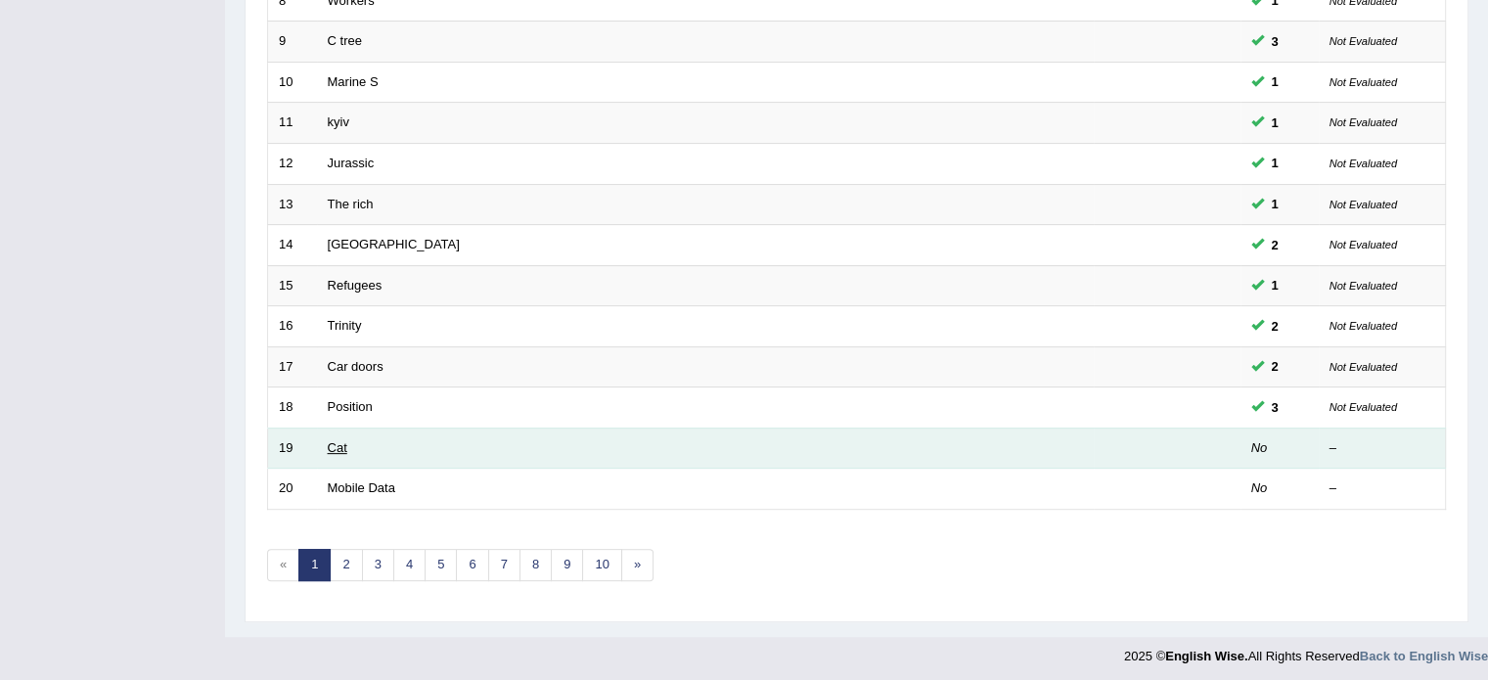
click at [334, 447] on link "Cat" at bounding box center [338, 447] width 20 height 15
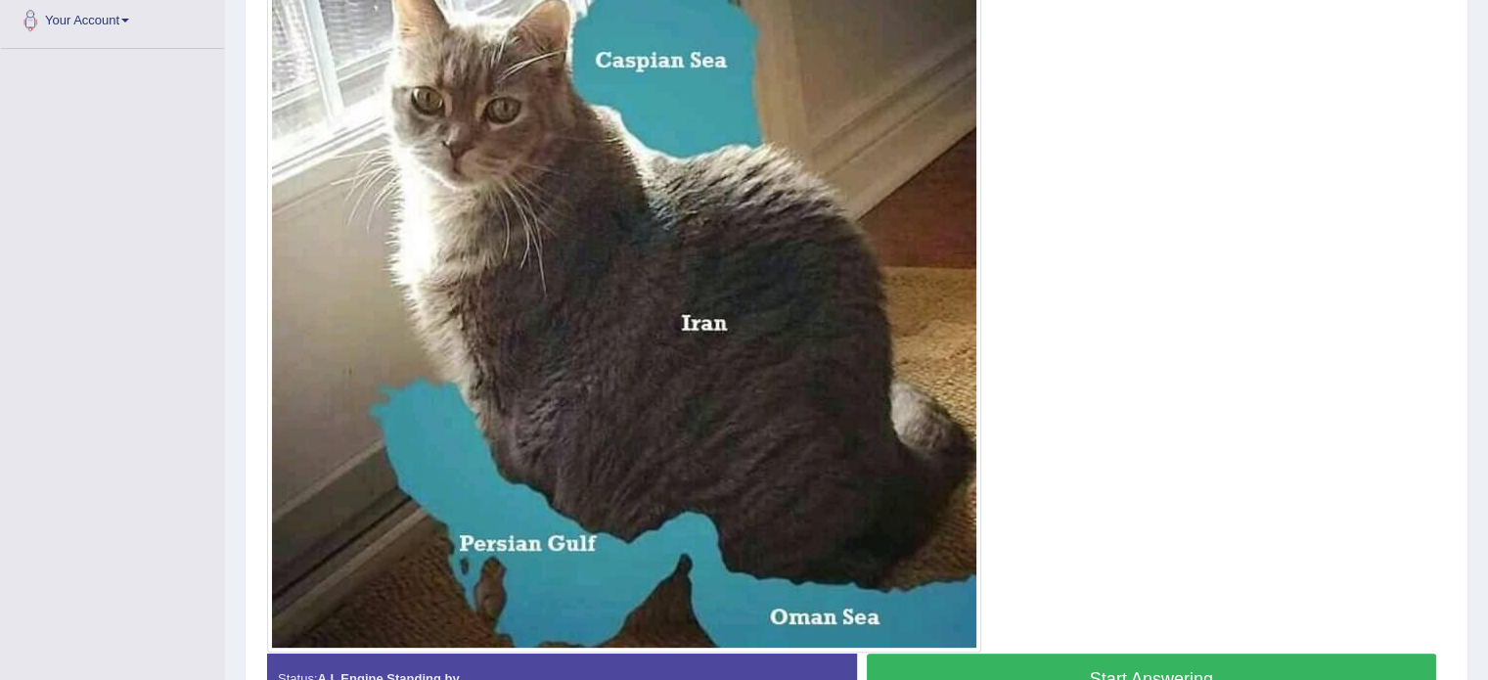
scroll to position [499, 0]
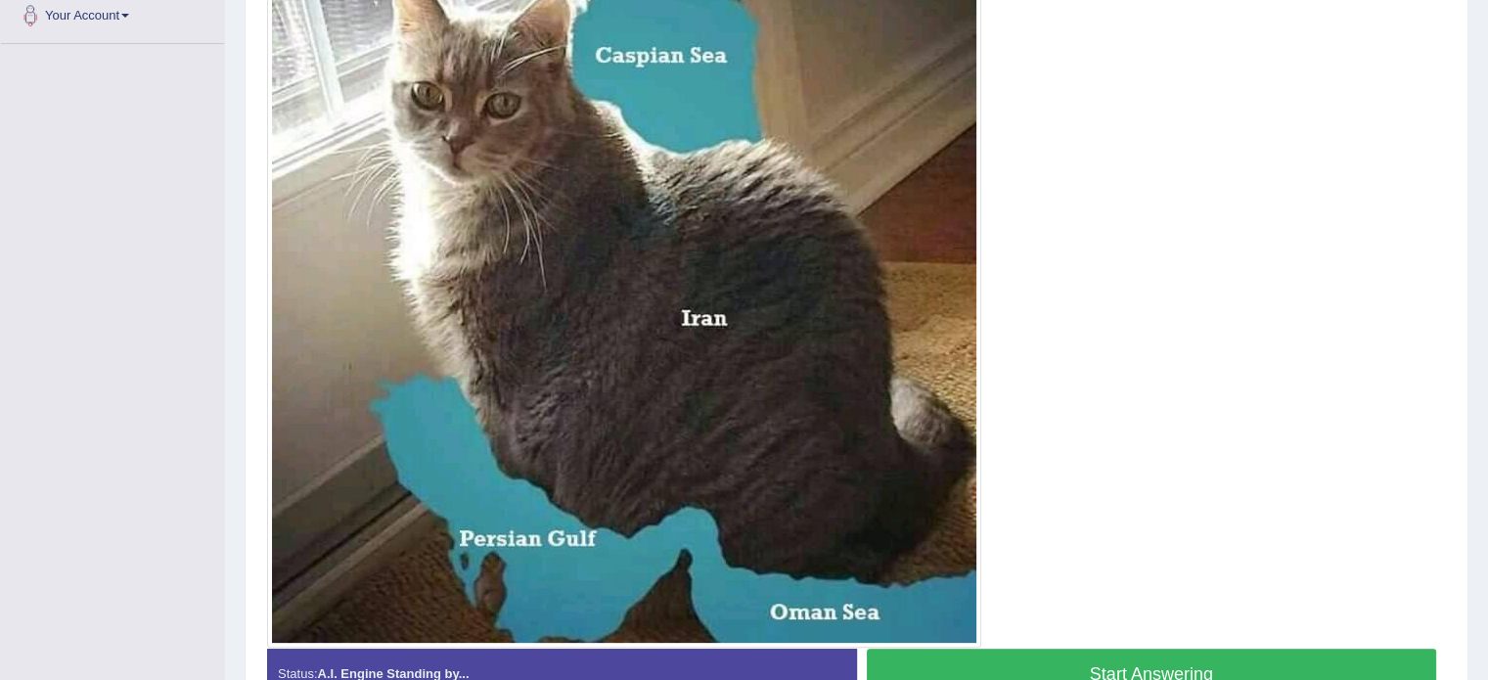
click at [1230, 665] on button "Start Answering" at bounding box center [1152, 674] width 570 height 50
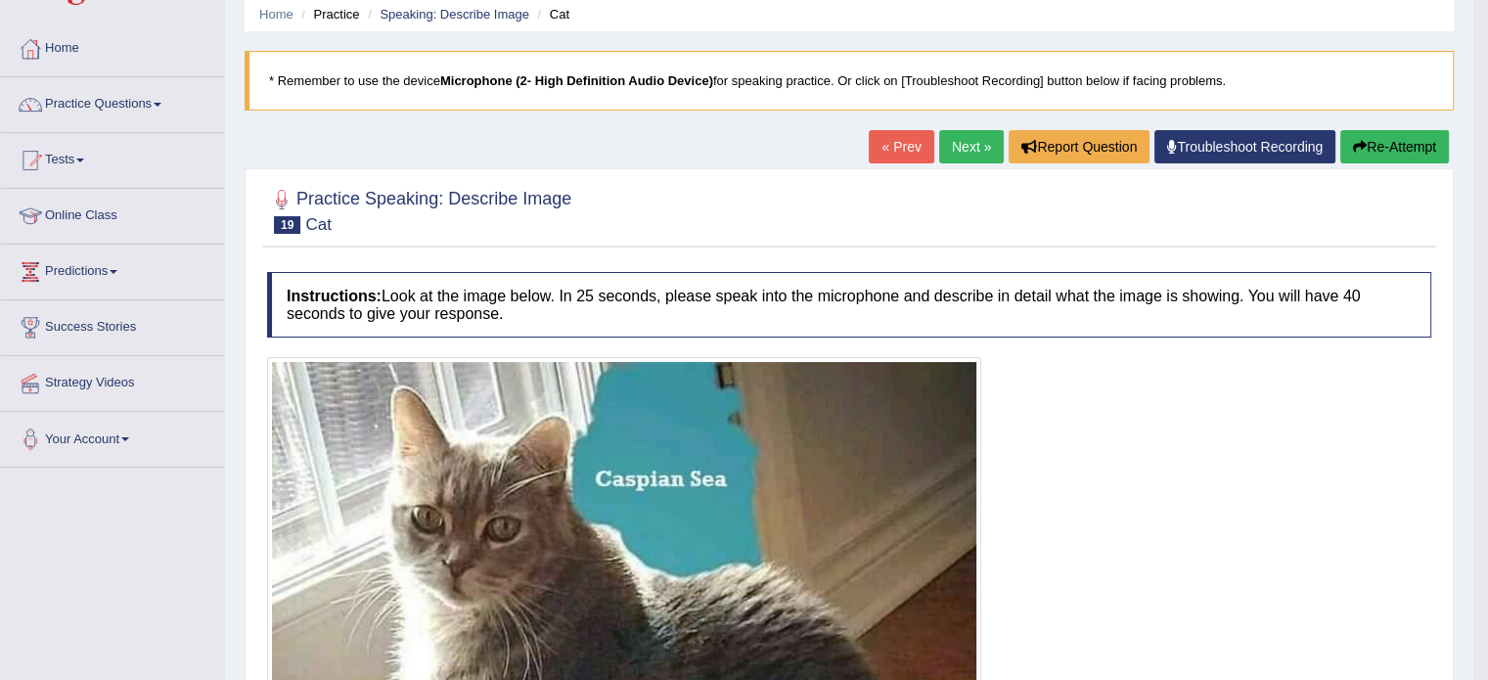
scroll to position [0, 0]
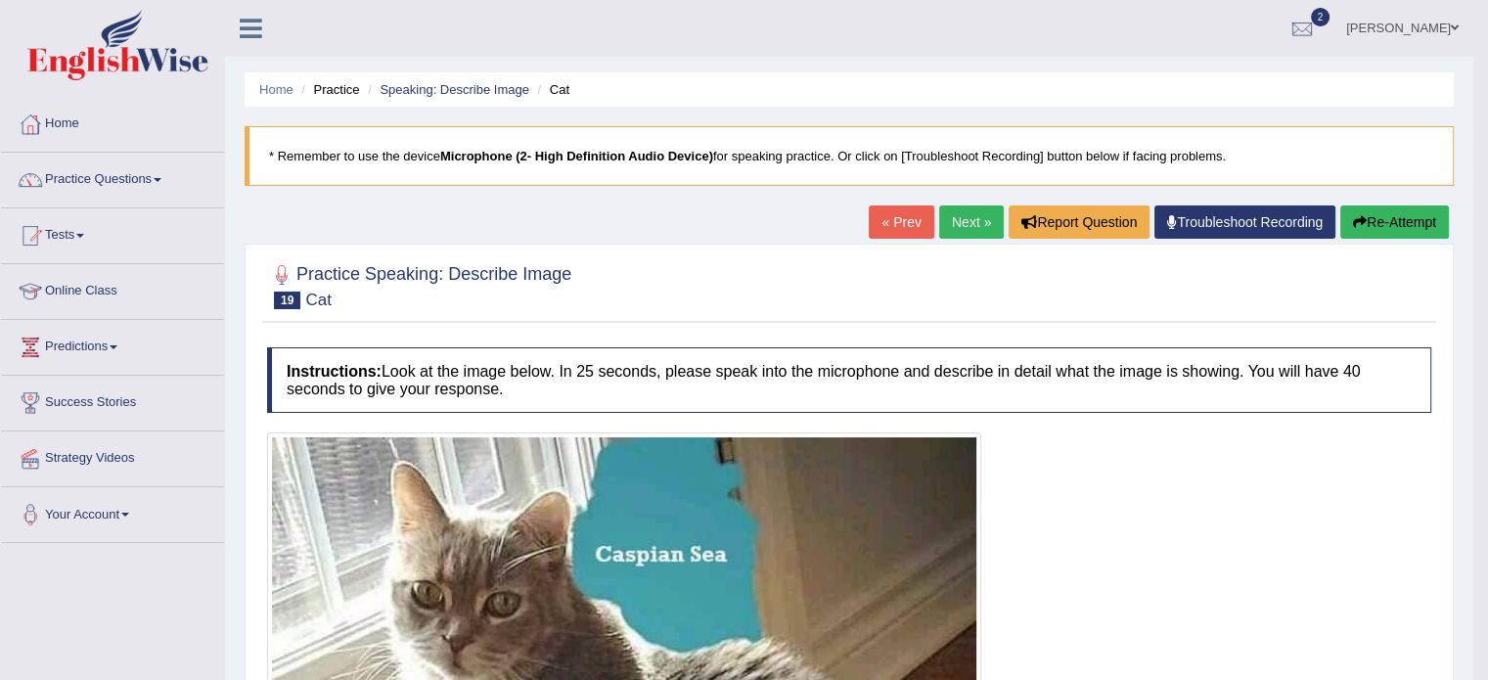
click at [965, 219] on link "Next »" at bounding box center [971, 221] width 65 height 33
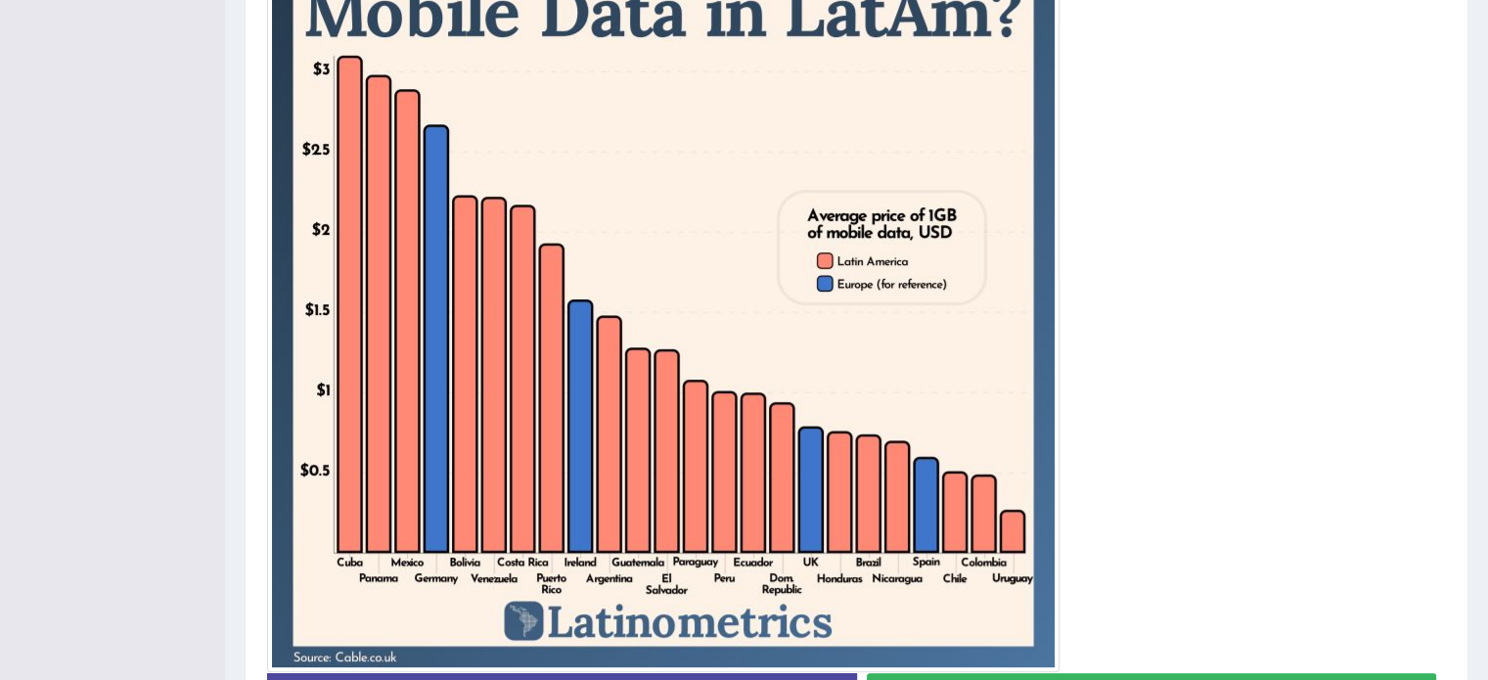
scroll to position [575, 0]
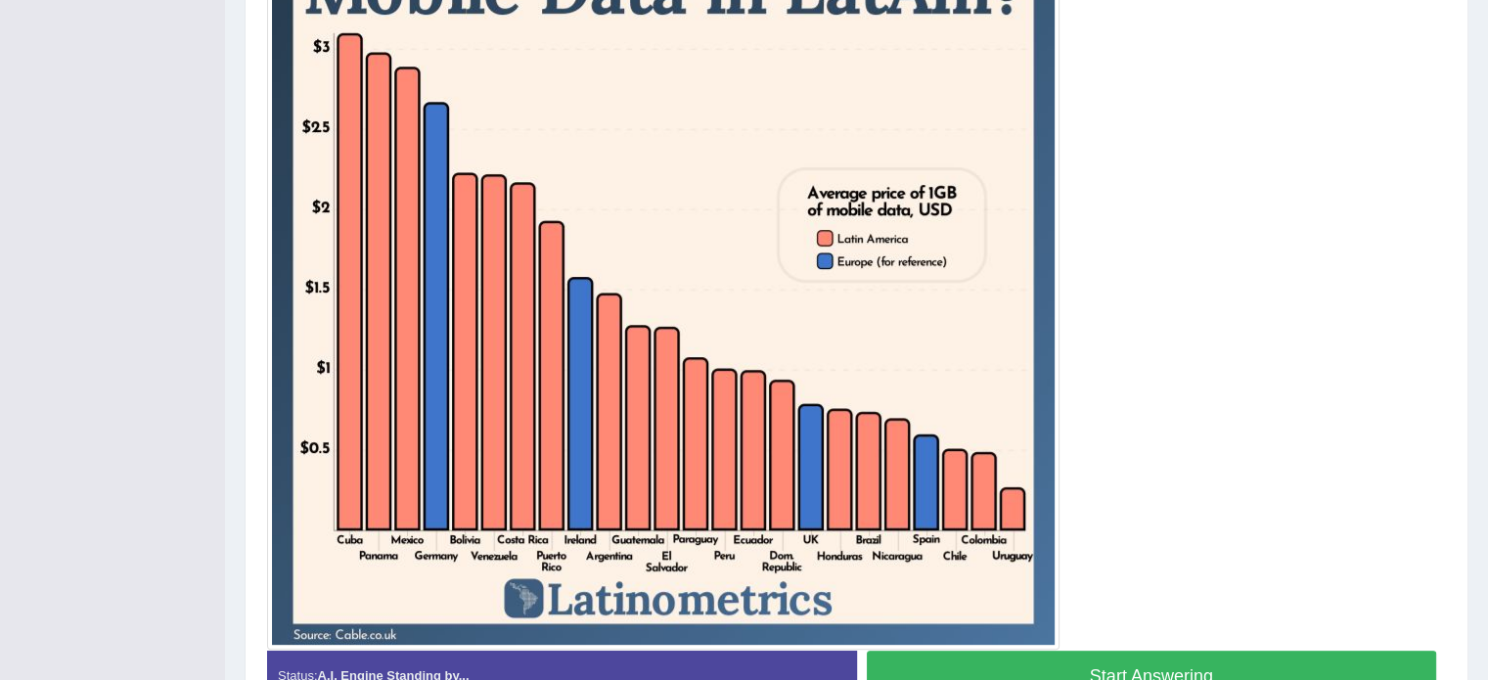
click at [1286, 658] on button "Start Answering" at bounding box center [1152, 675] width 570 height 50
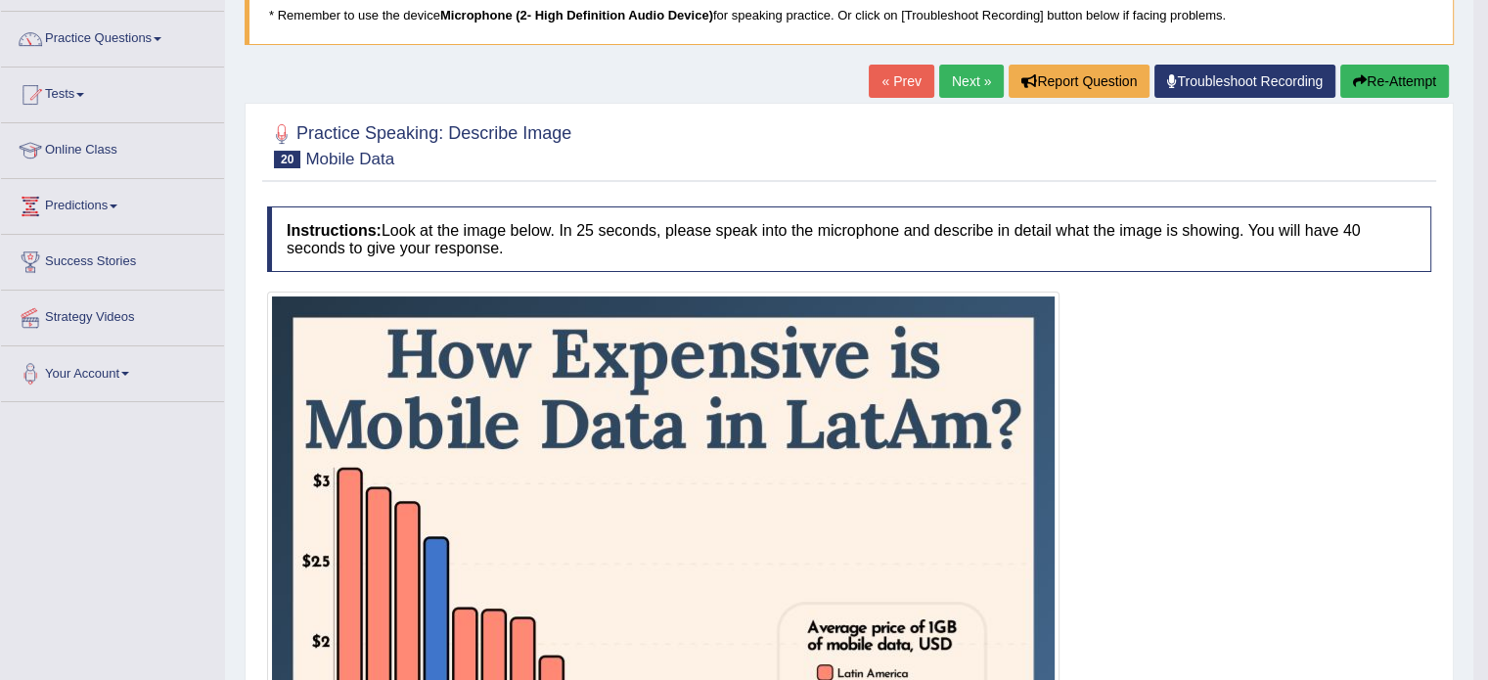
scroll to position [129, 0]
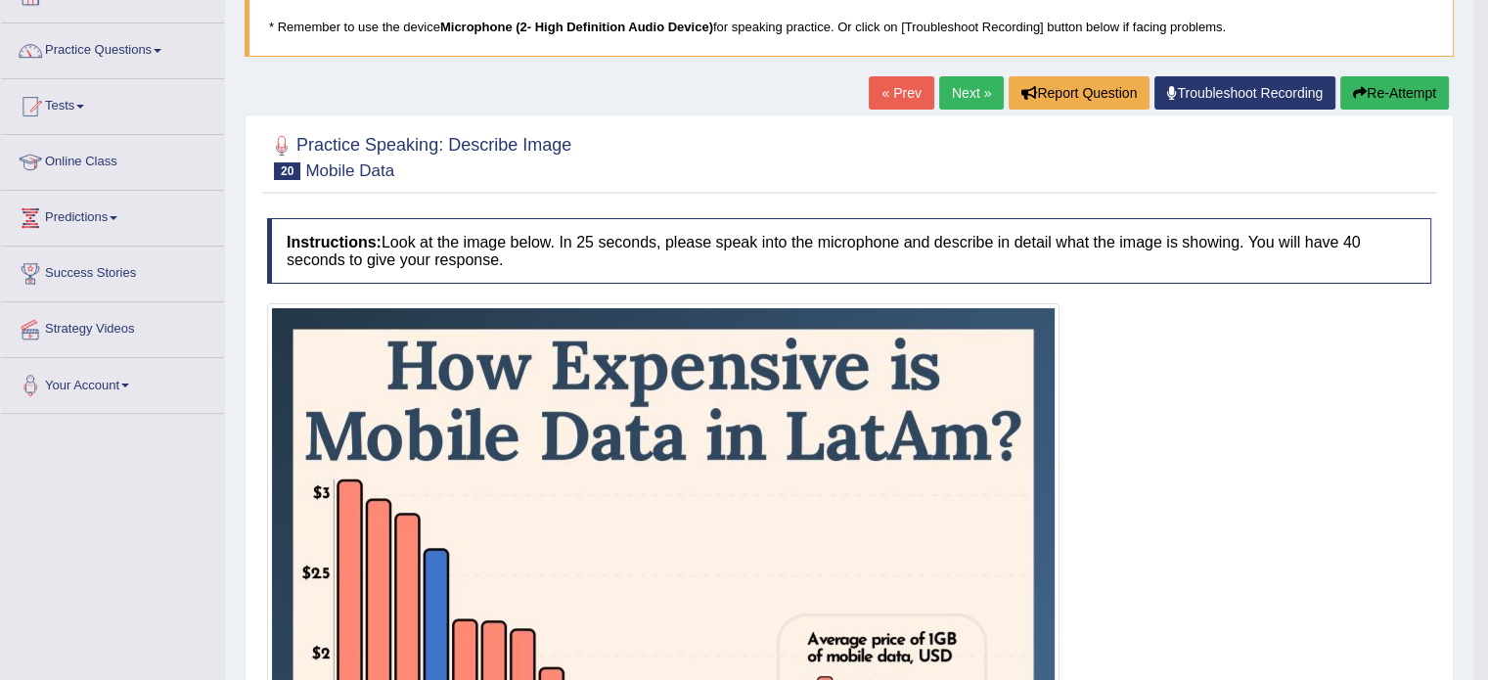
click at [959, 85] on link "Next »" at bounding box center [971, 92] width 65 height 33
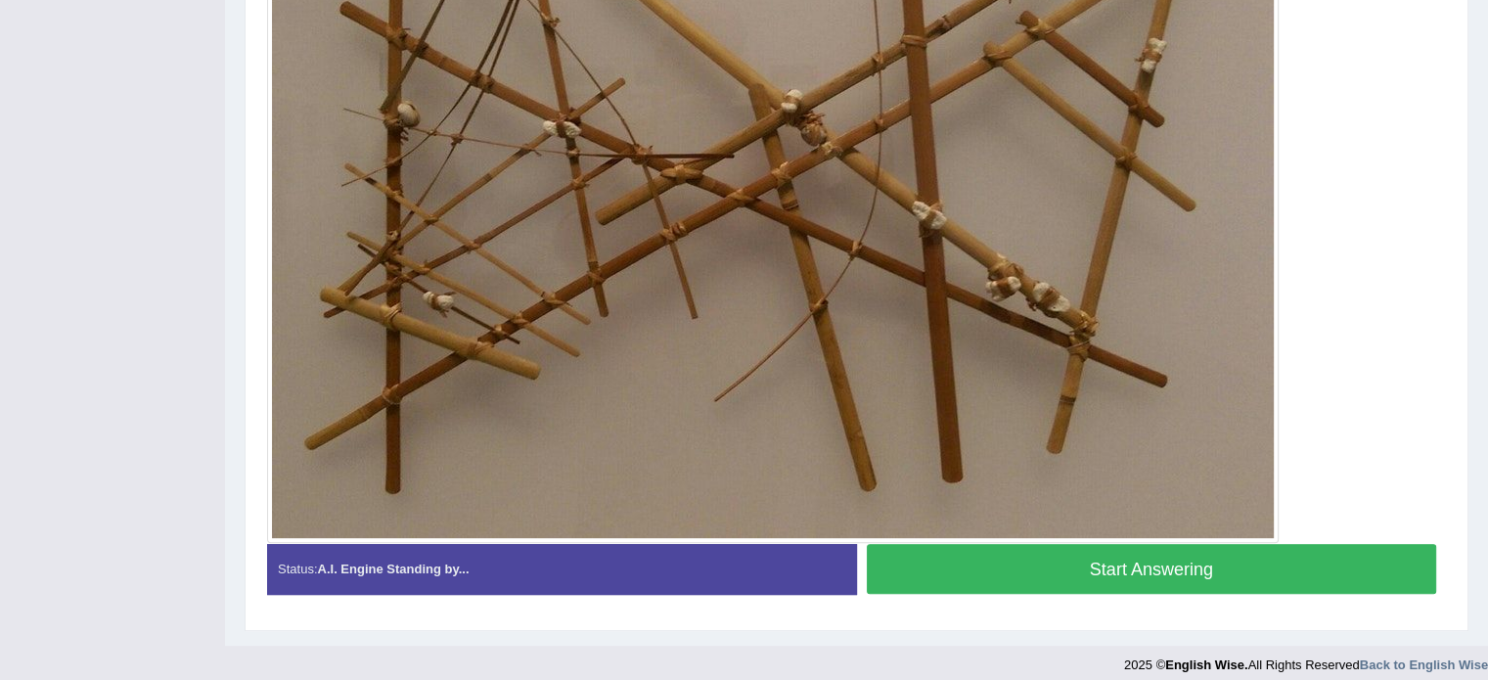
scroll to position [610, 0]
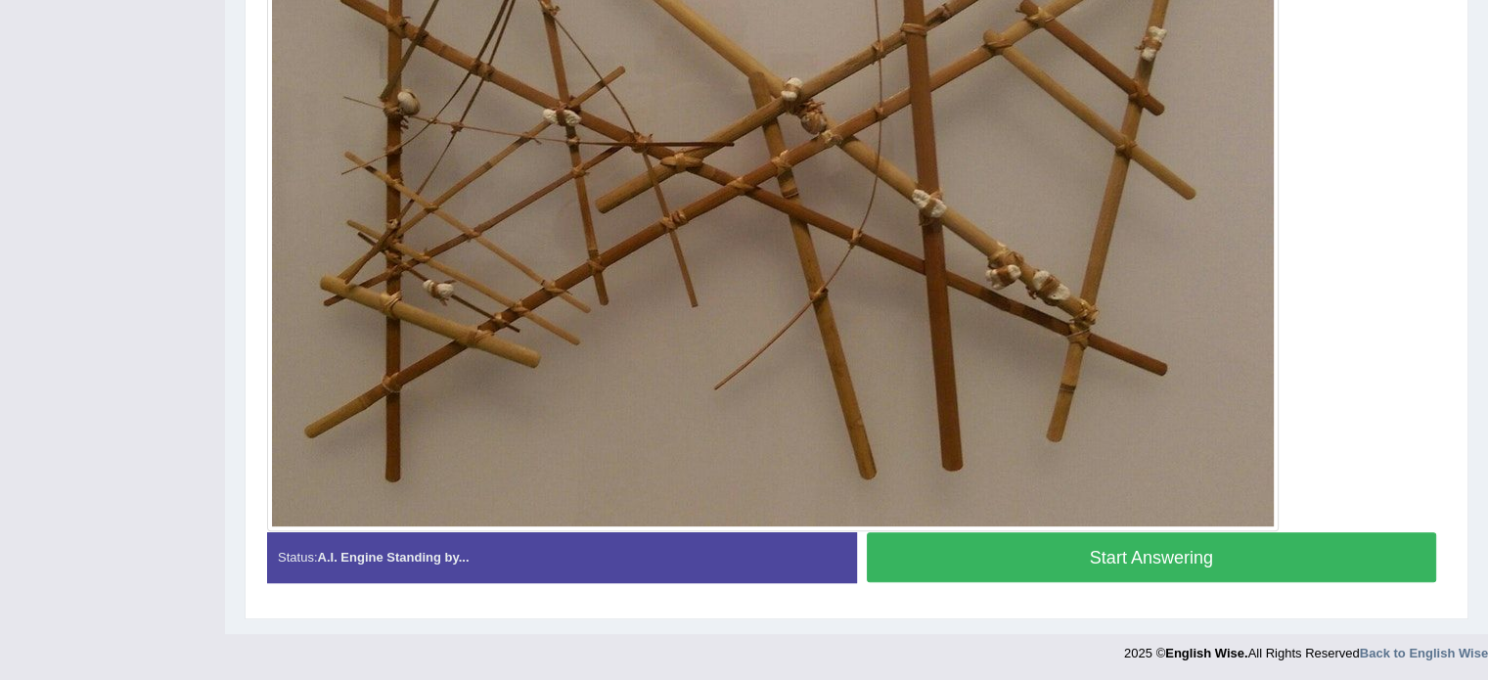
click at [1243, 561] on button "Start Answering" at bounding box center [1152, 557] width 570 height 50
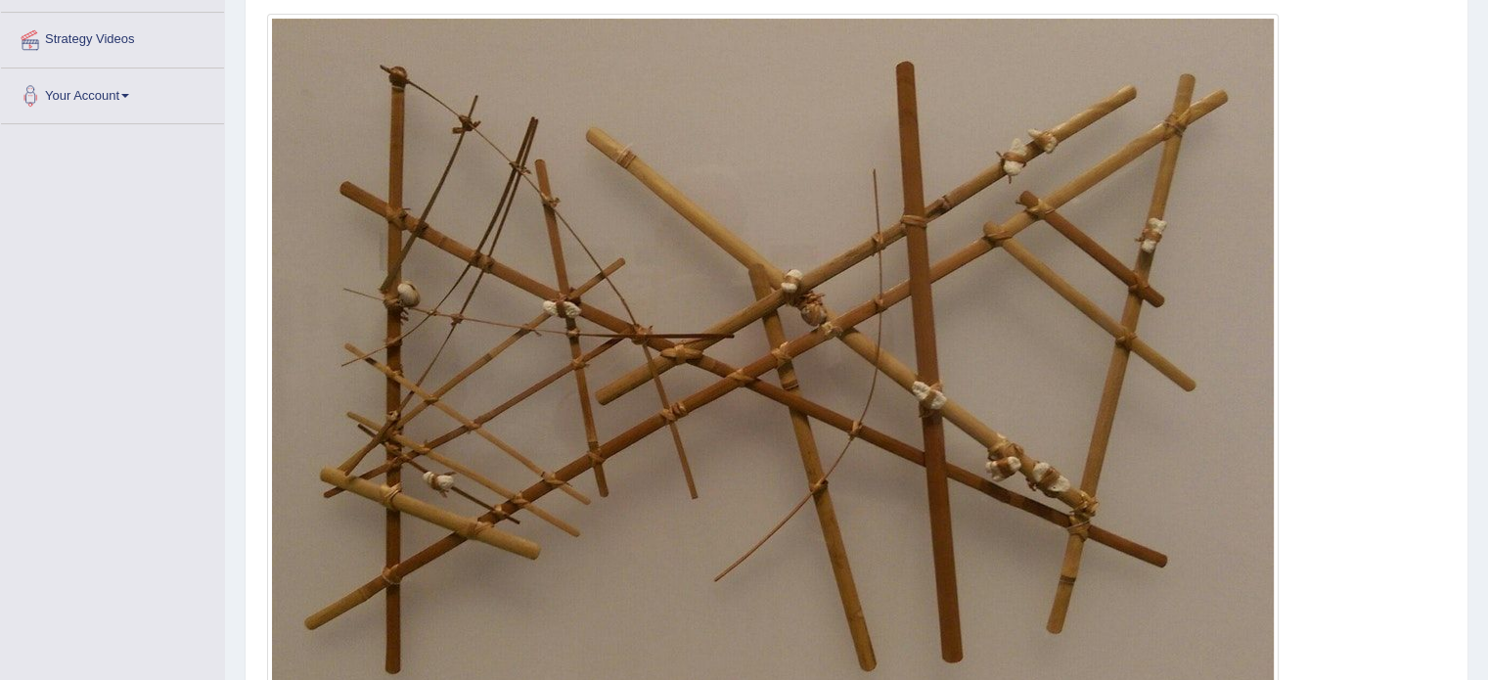
scroll to position [415, 0]
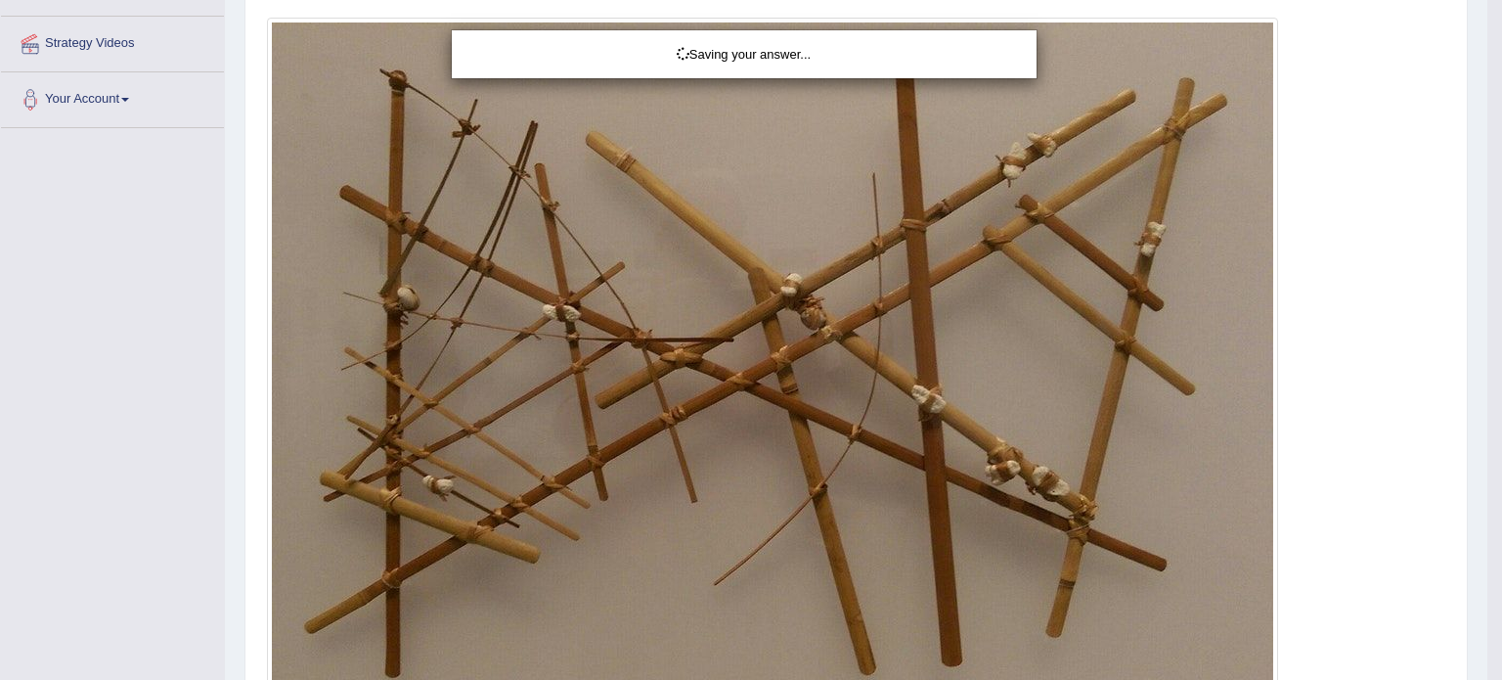
drag, startPoint x: 1497, startPoint y: 424, endPoint x: 1495, endPoint y: 523, distance: 99.8
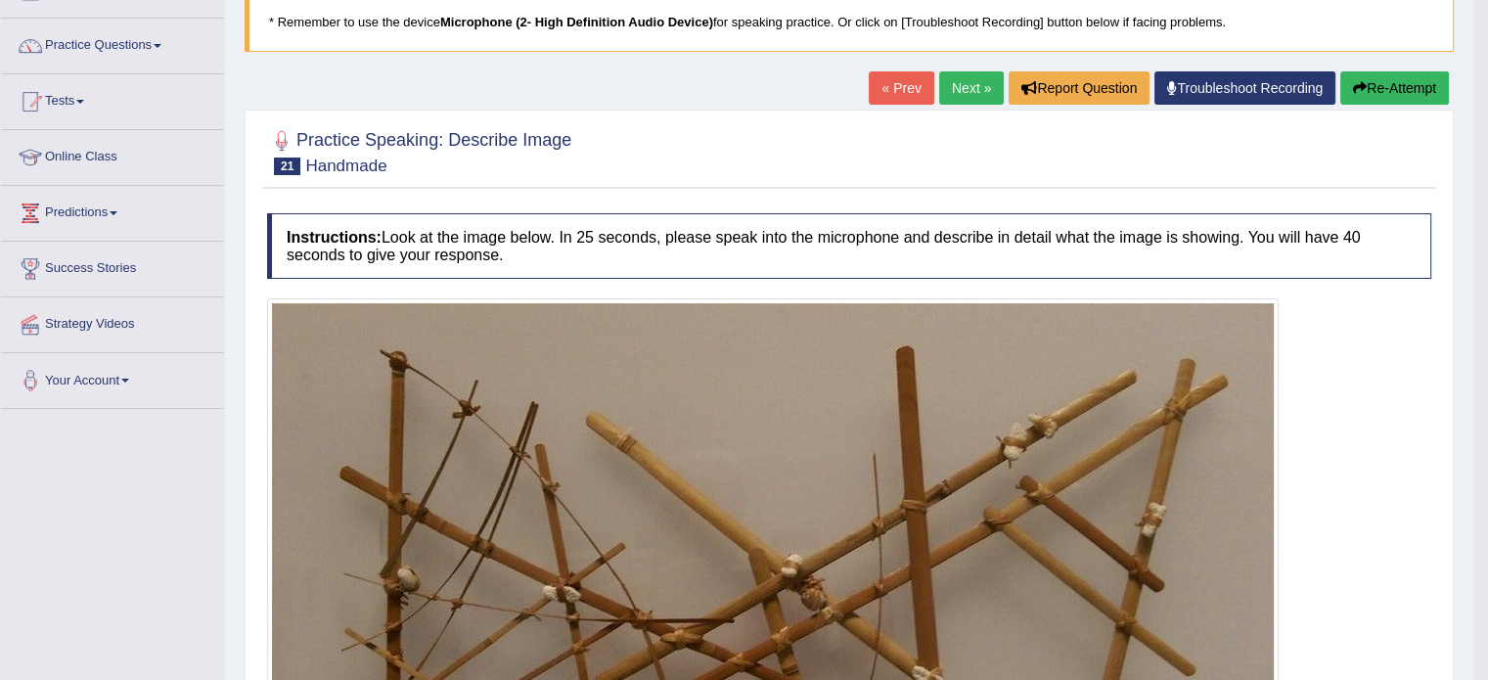
scroll to position [129, 0]
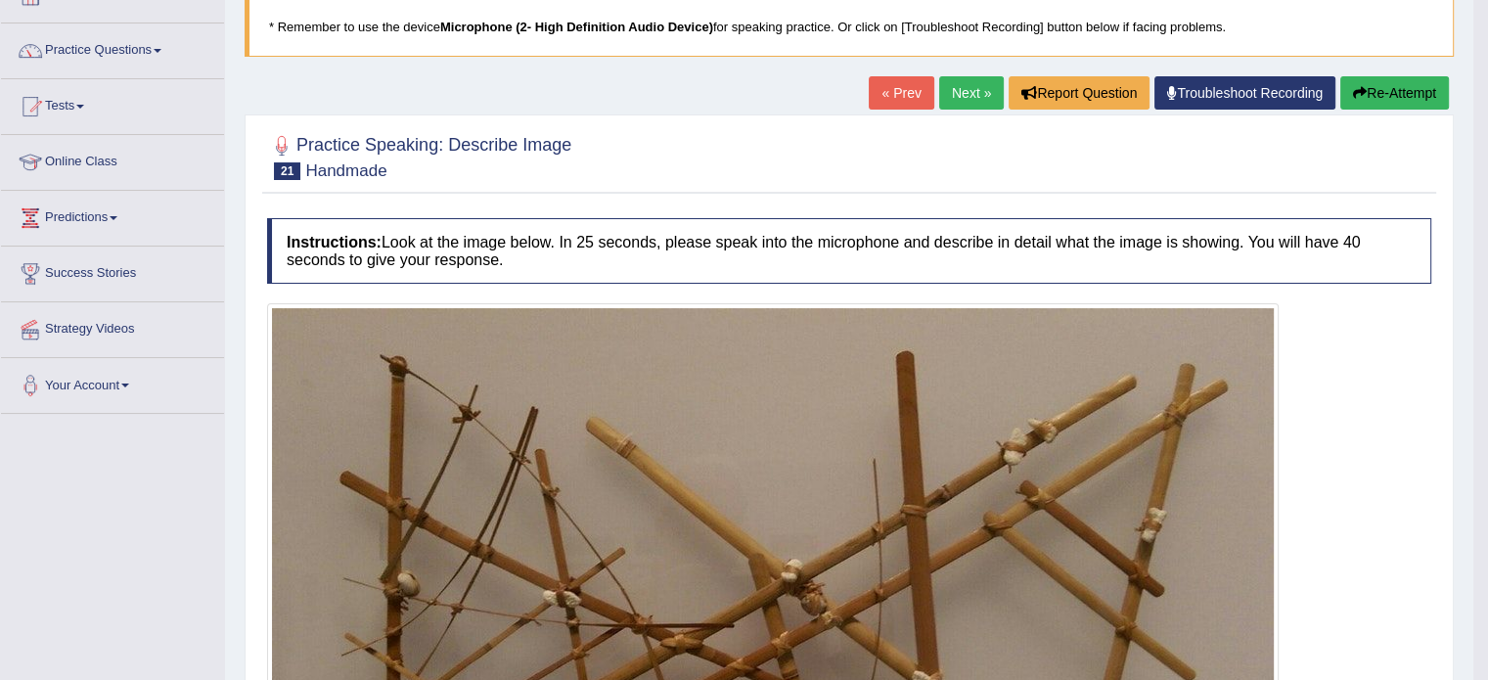
click at [970, 97] on link "Next »" at bounding box center [971, 92] width 65 height 33
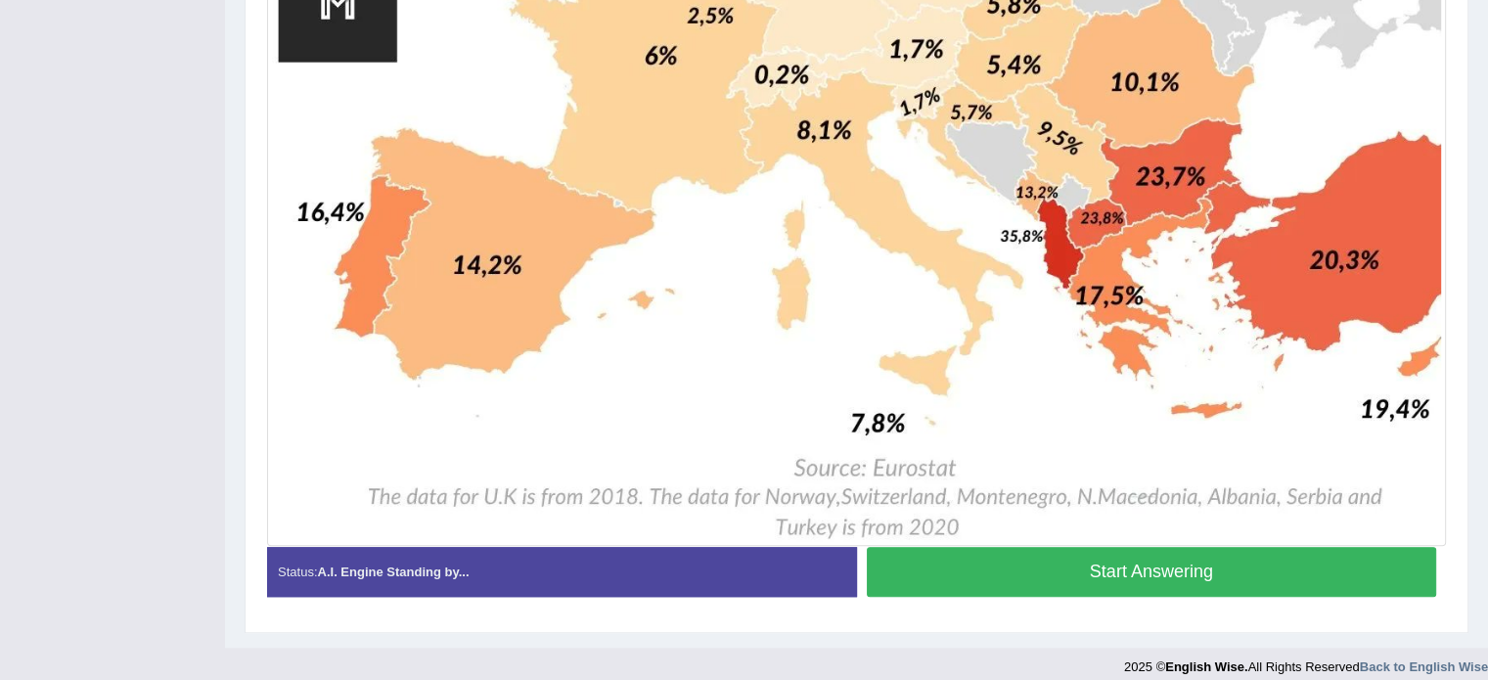
scroll to position [1394, 0]
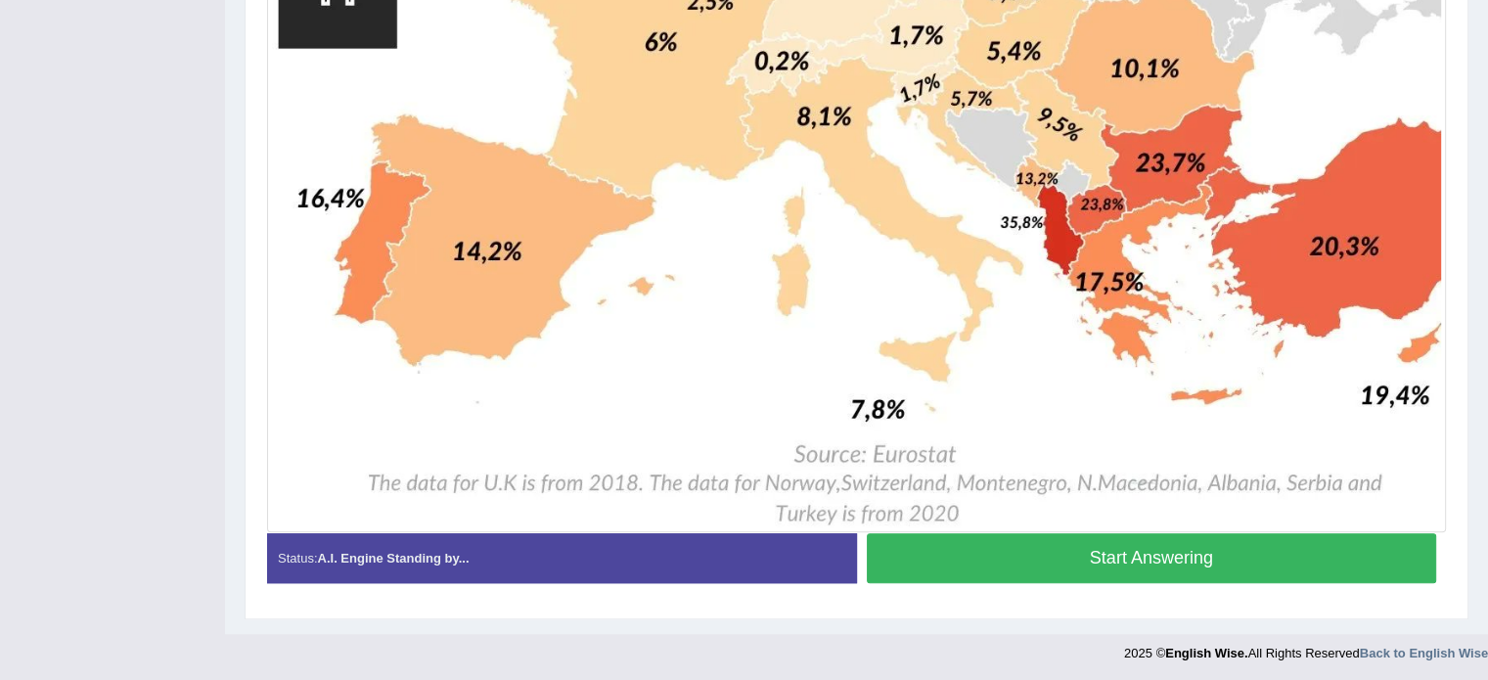
click at [1211, 544] on button "Start Answering" at bounding box center [1152, 558] width 570 height 50
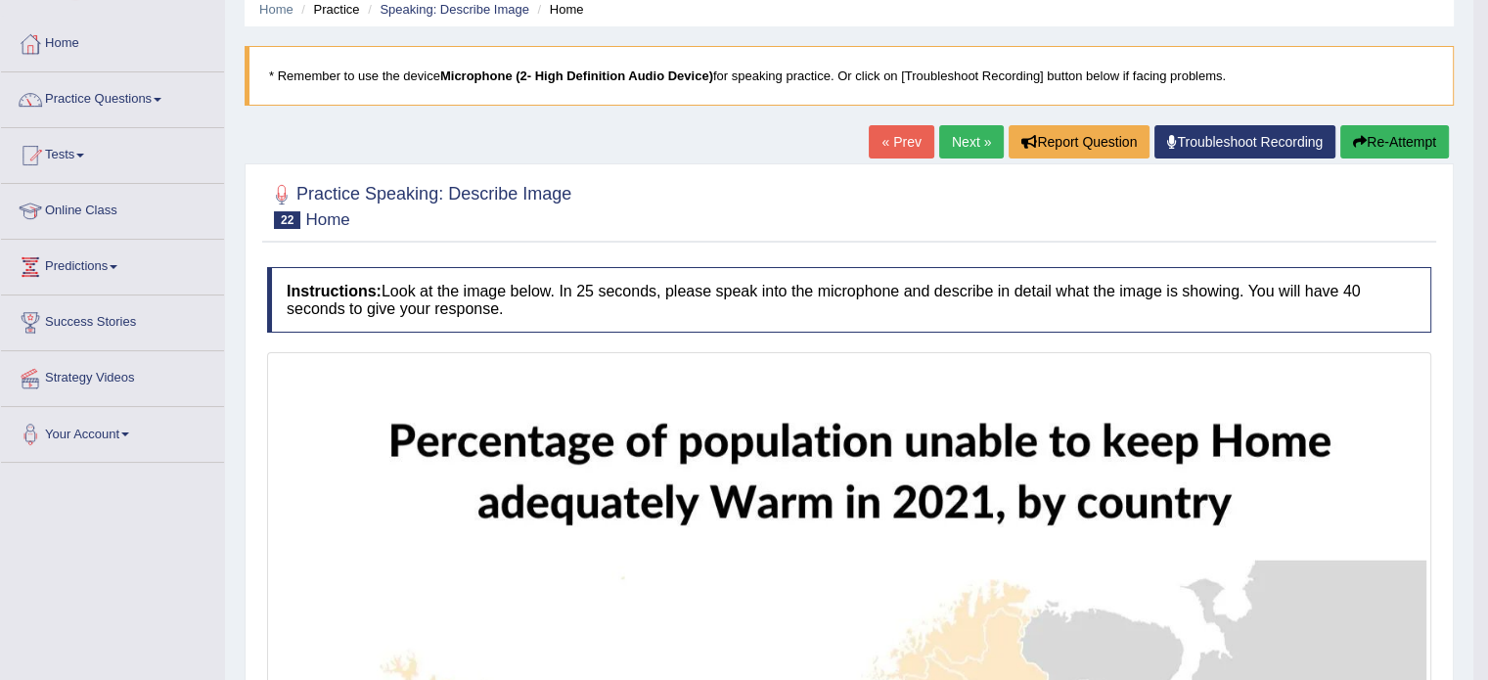
scroll to position [78, 0]
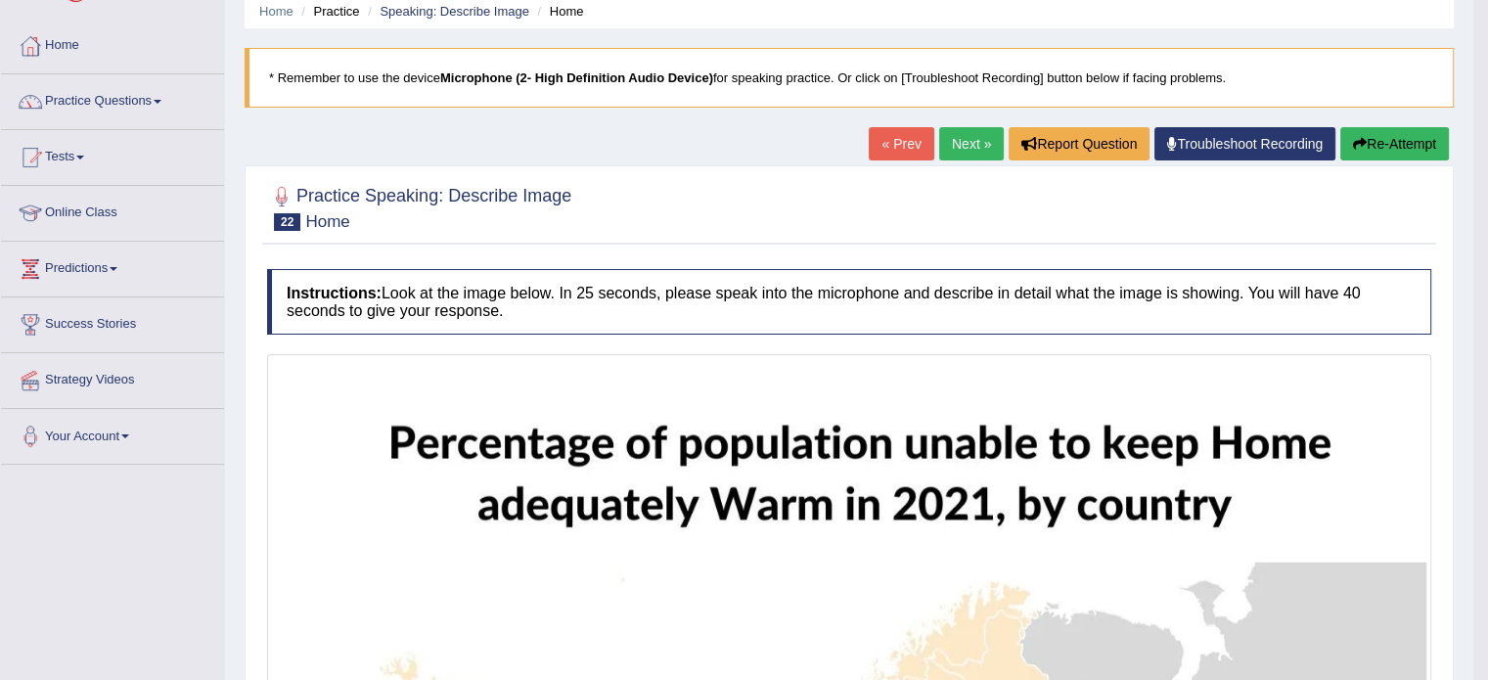
click at [970, 148] on link "Next »" at bounding box center [971, 143] width 65 height 33
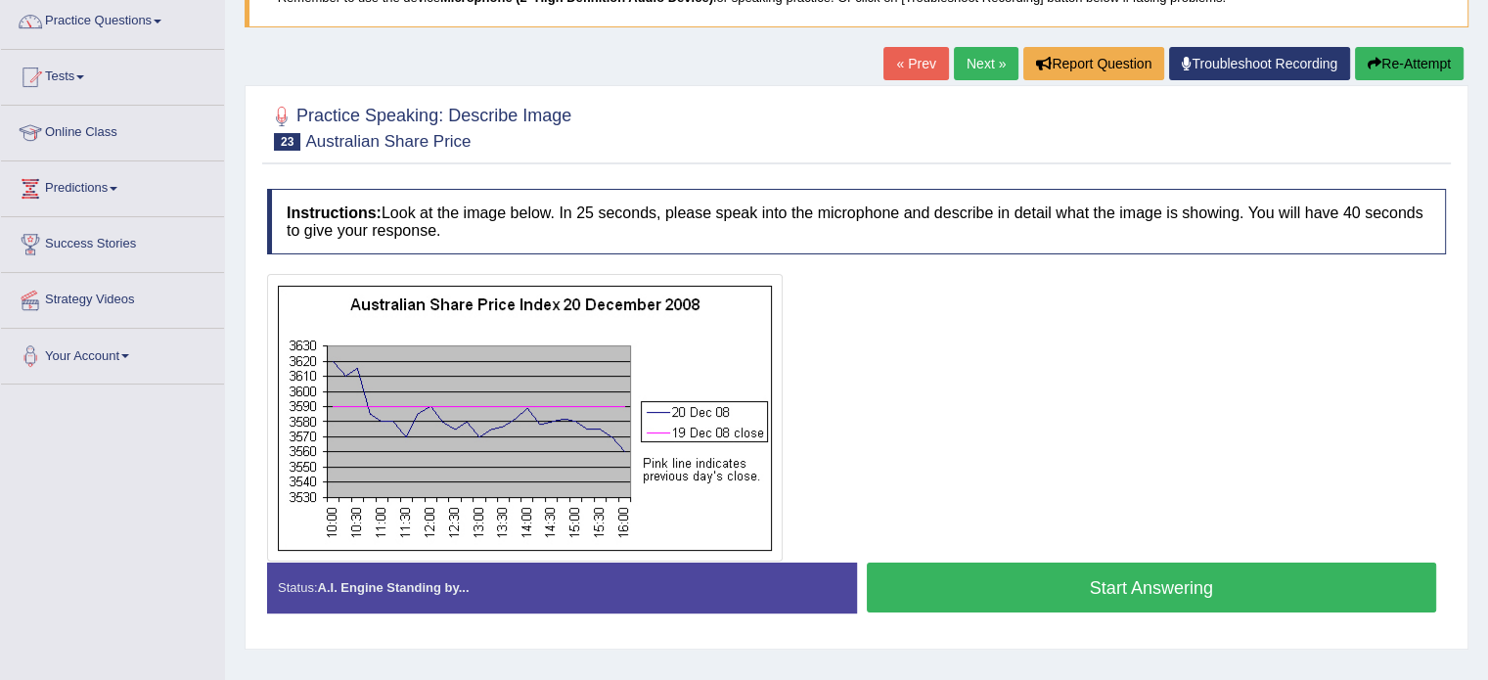
scroll to position [170, 0]
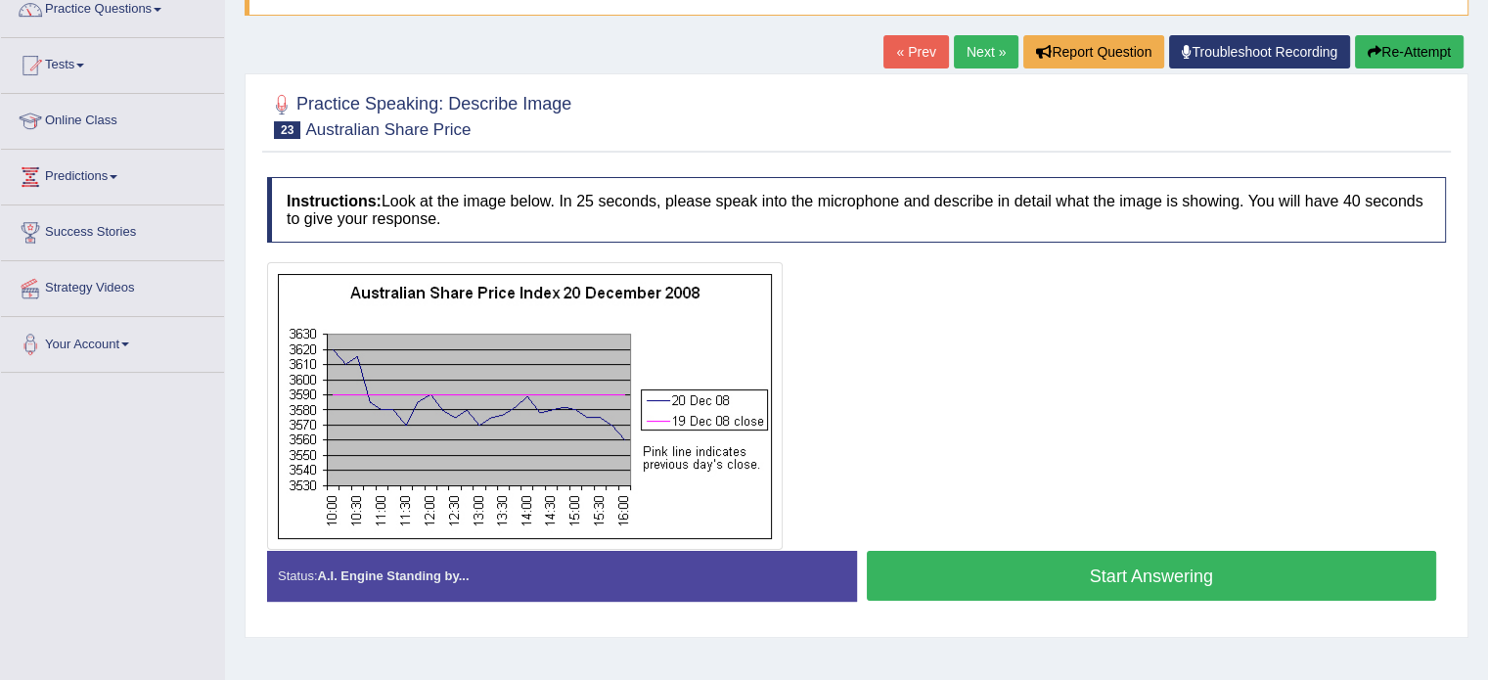
click at [1088, 570] on button "Start Answering" at bounding box center [1152, 576] width 570 height 50
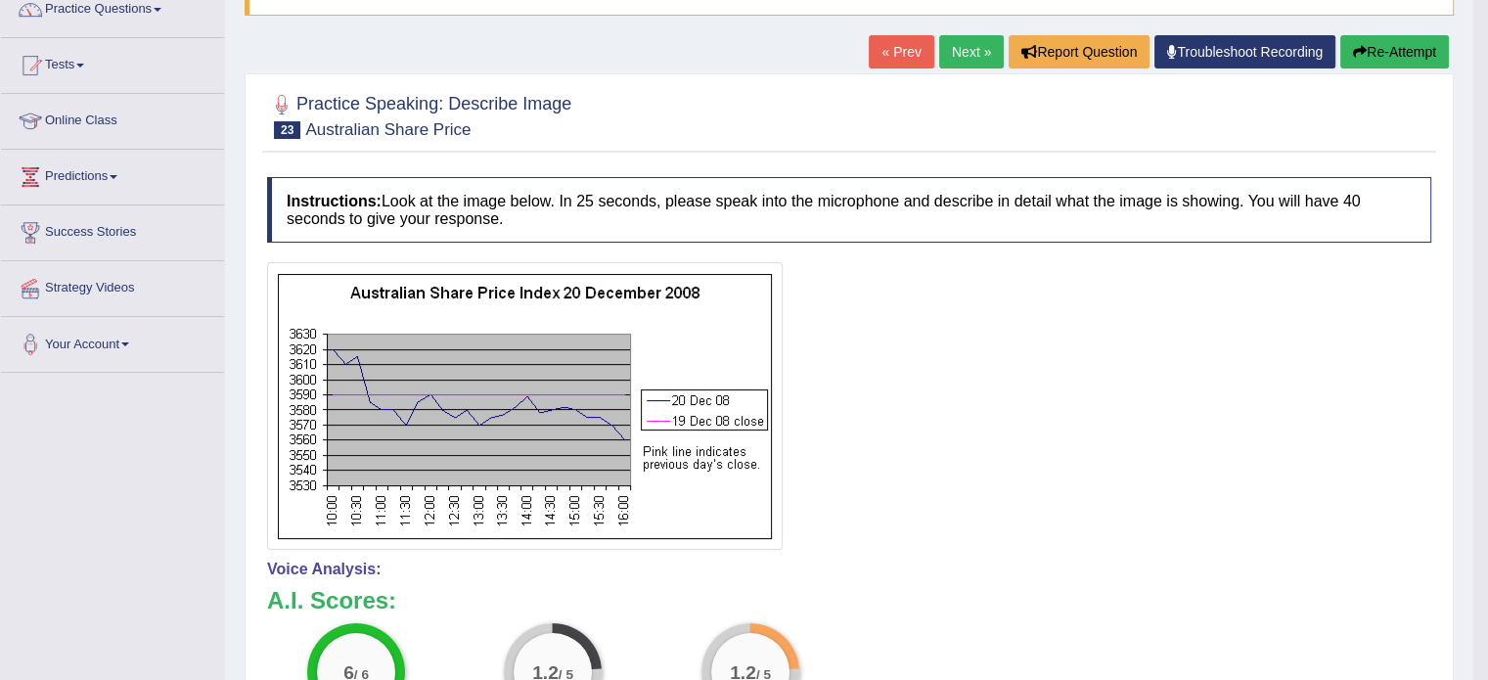
click at [967, 54] on link "Next »" at bounding box center [971, 51] width 65 height 33
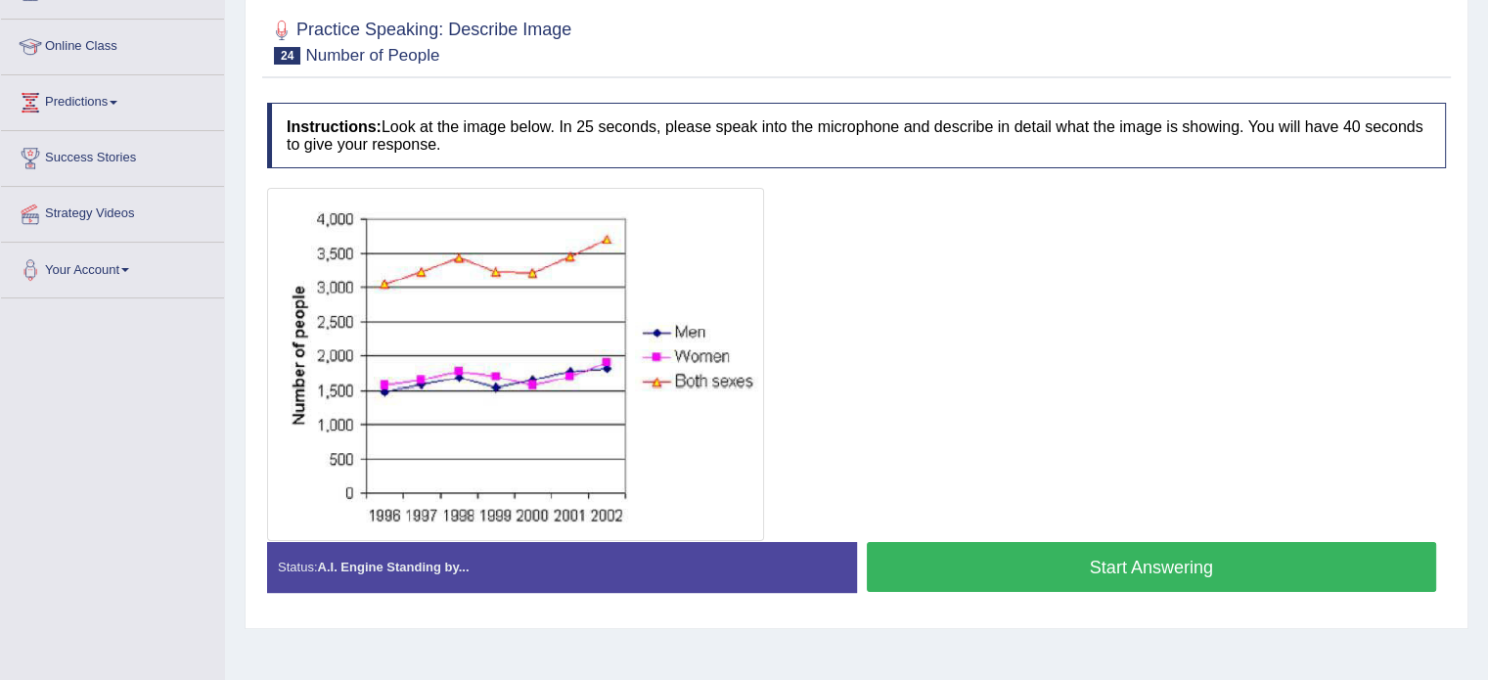
scroll to position [246, 0]
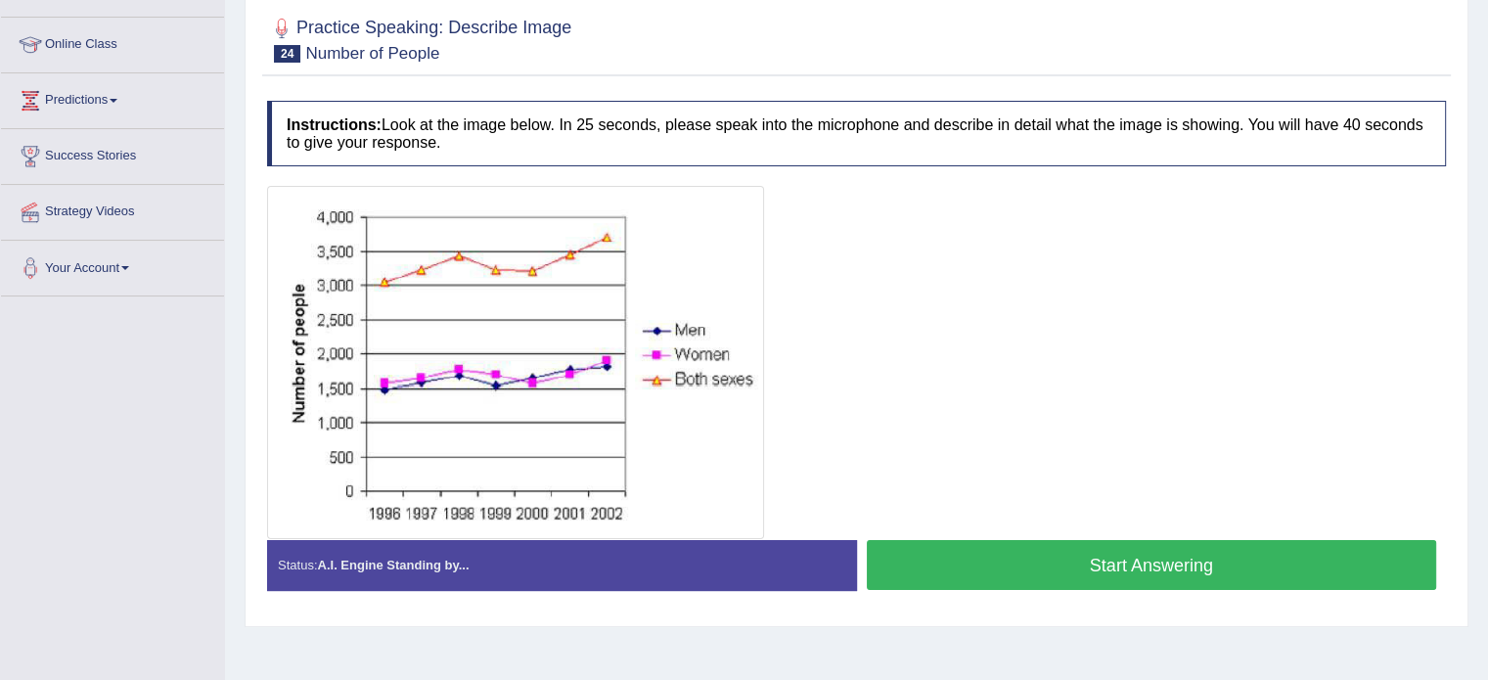
click at [1050, 566] on button "Start Answering" at bounding box center [1152, 565] width 570 height 50
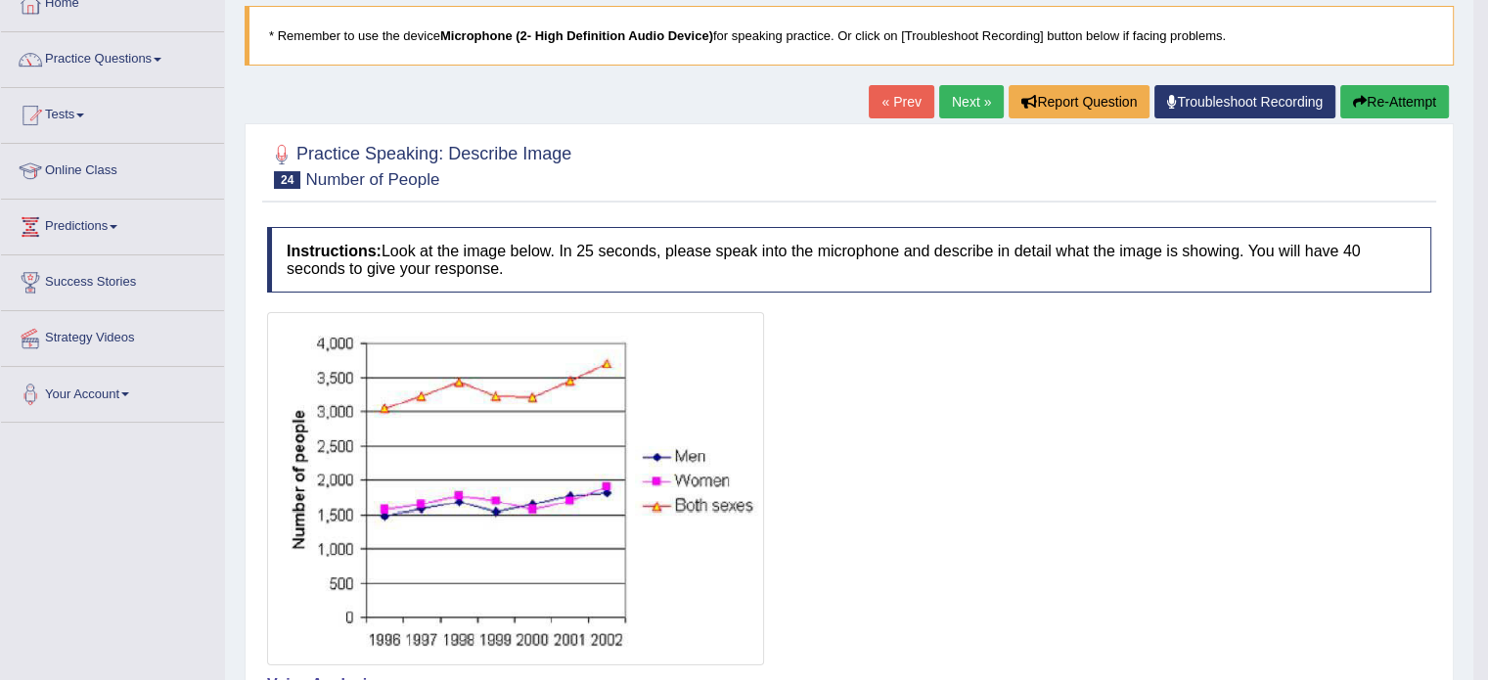
scroll to position [86, 0]
